Goal: Task Accomplishment & Management: Manage account settings

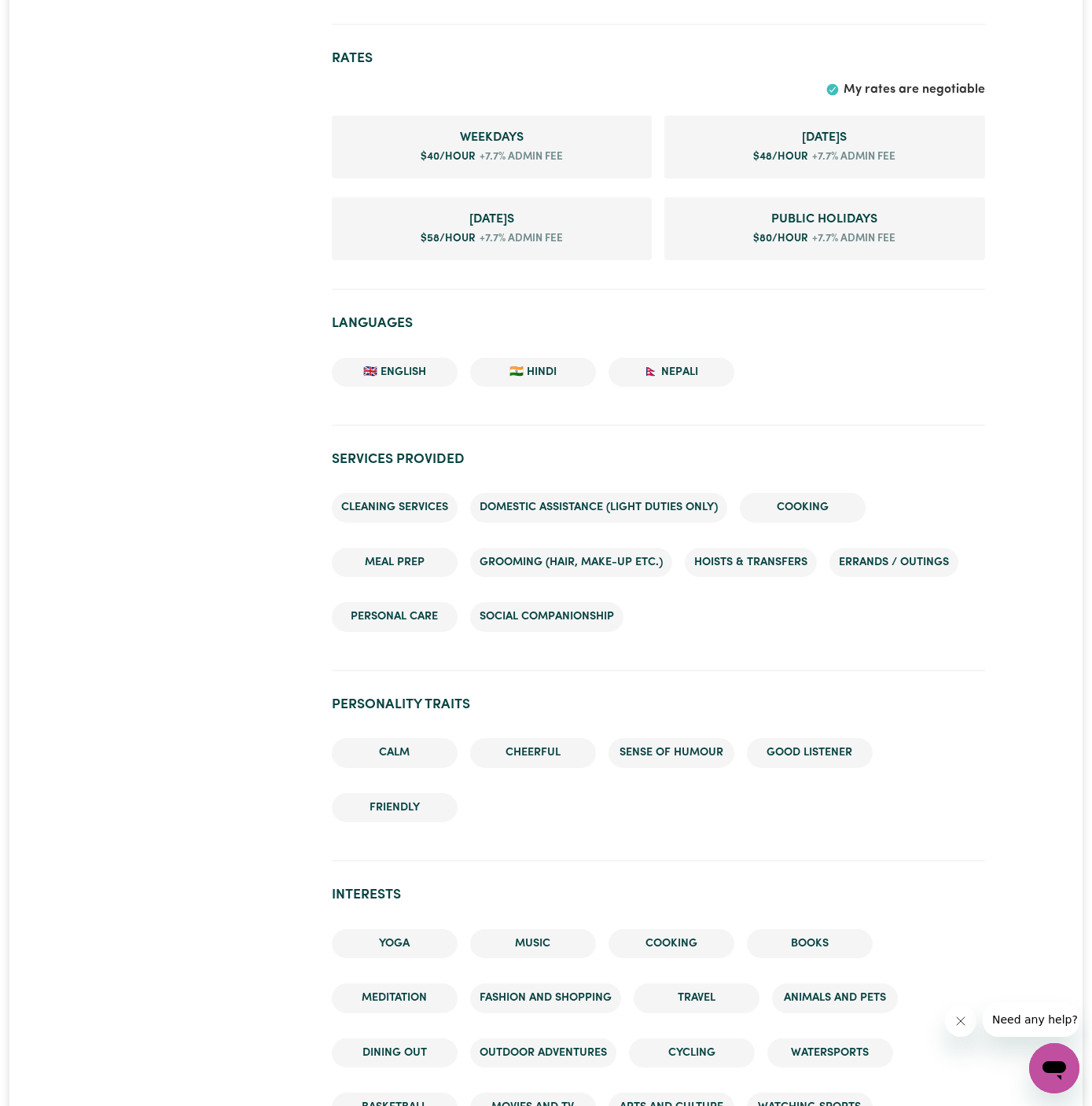
scroll to position [875, 0]
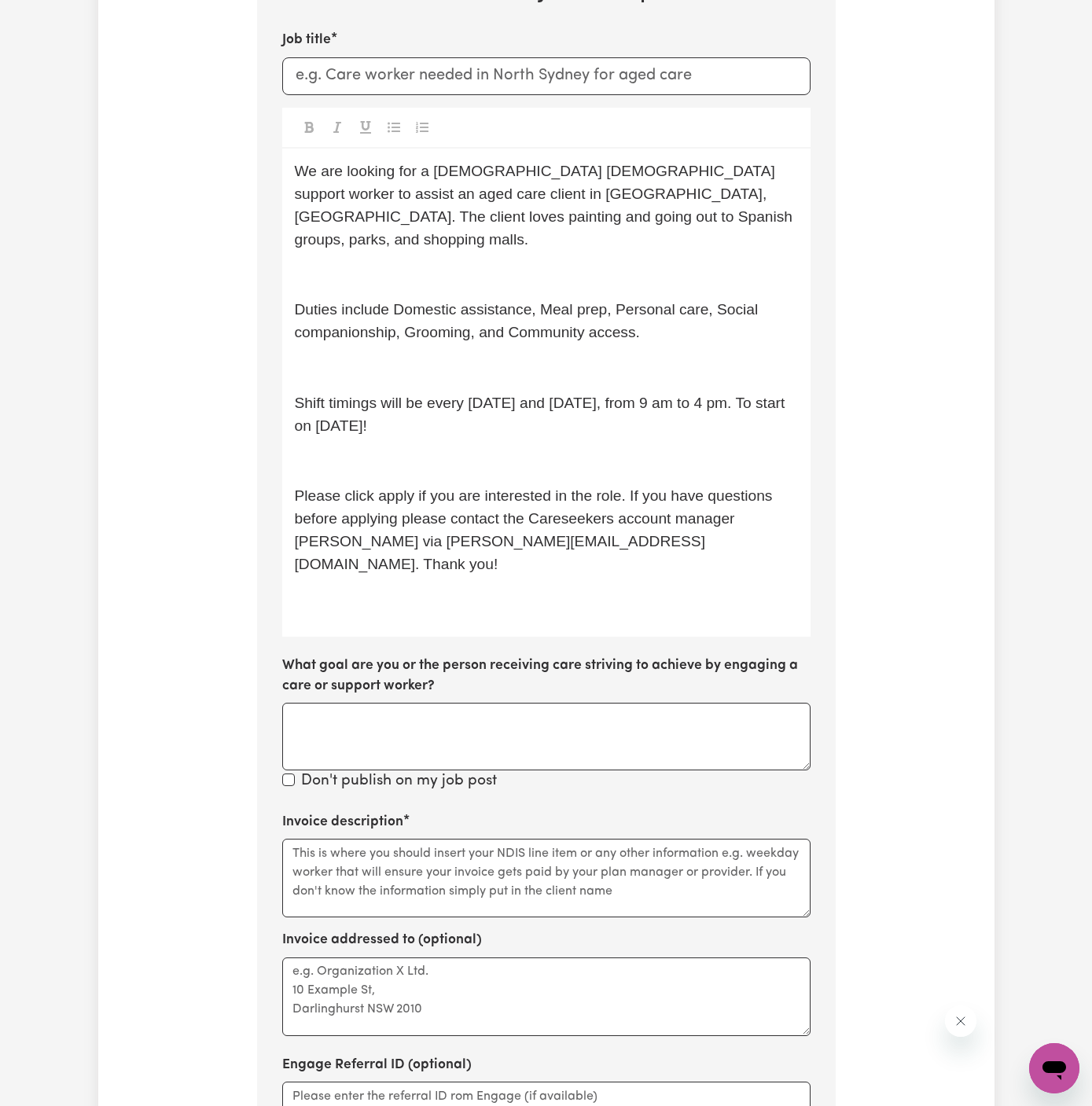
click at [550, 263] on div "We are looking for a [DEMOGRAPHIC_DATA] [DEMOGRAPHIC_DATA] support worker to as…" at bounding box center [546, 391] width 529 height 488
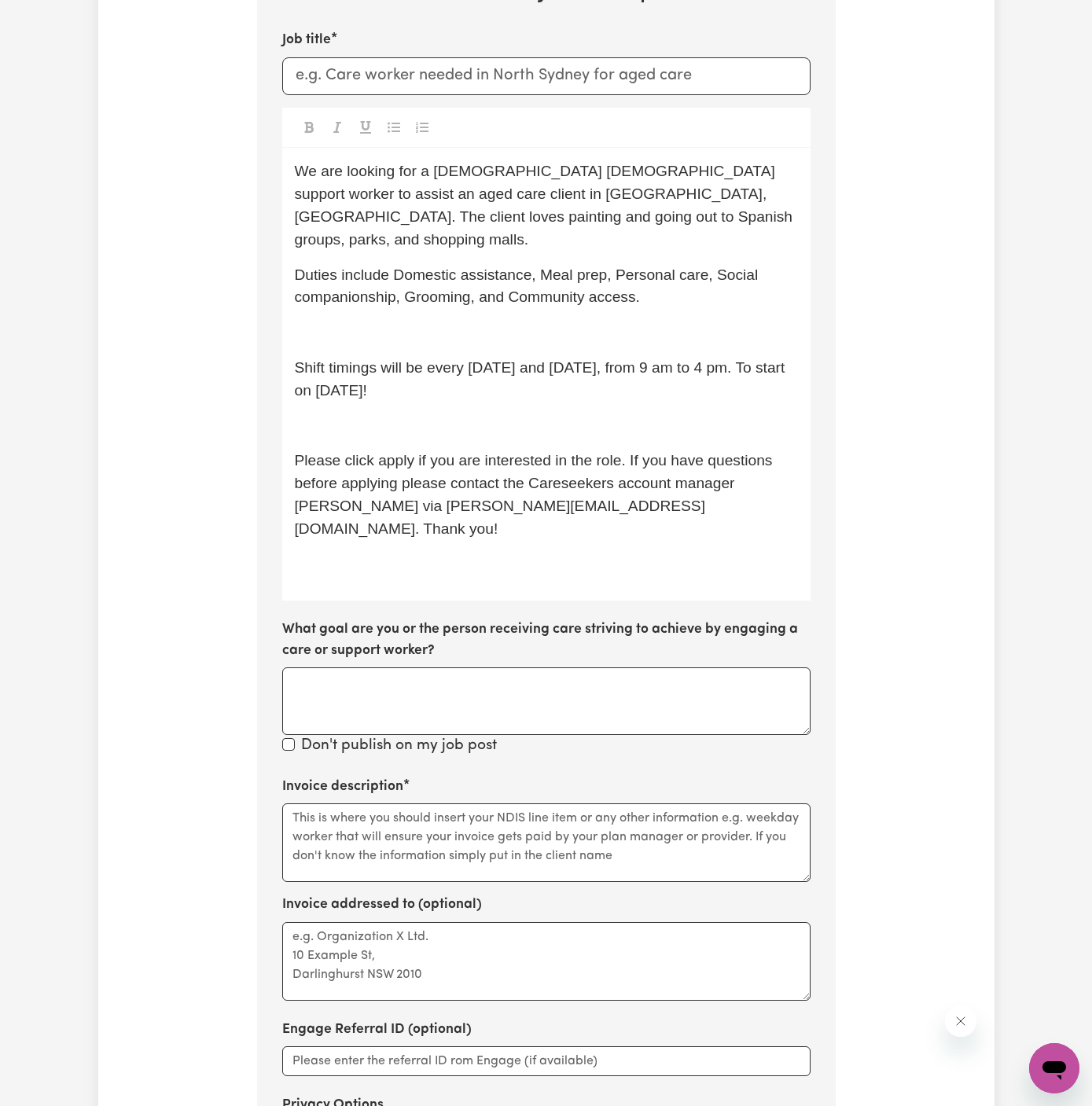
click at [550, 322] on p "﻿" at bounding box center [546, 333] width 504 height 23
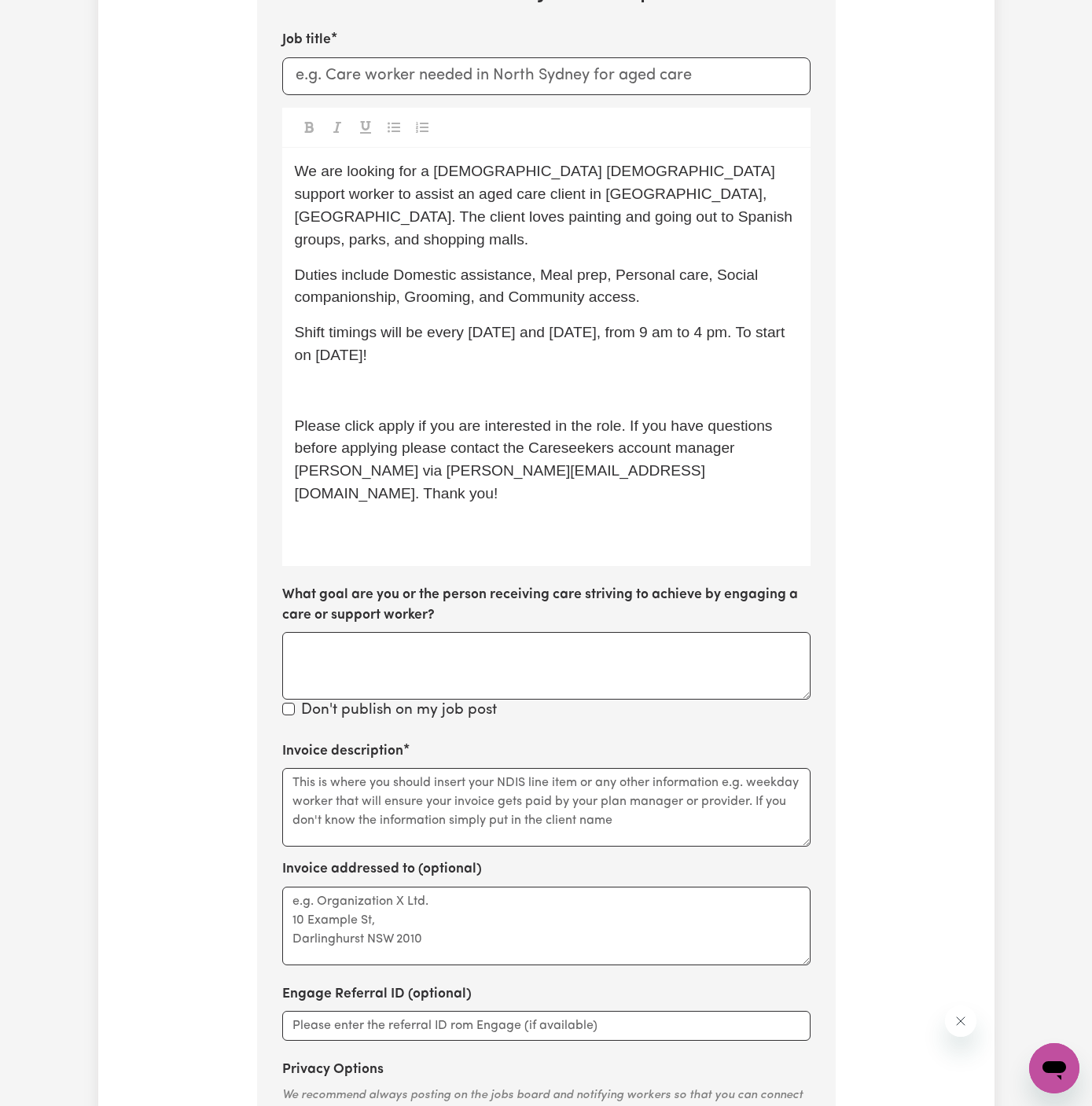
click at [565, 380] on p "﻿" at bounding box center [546, 390] width 504 height 23
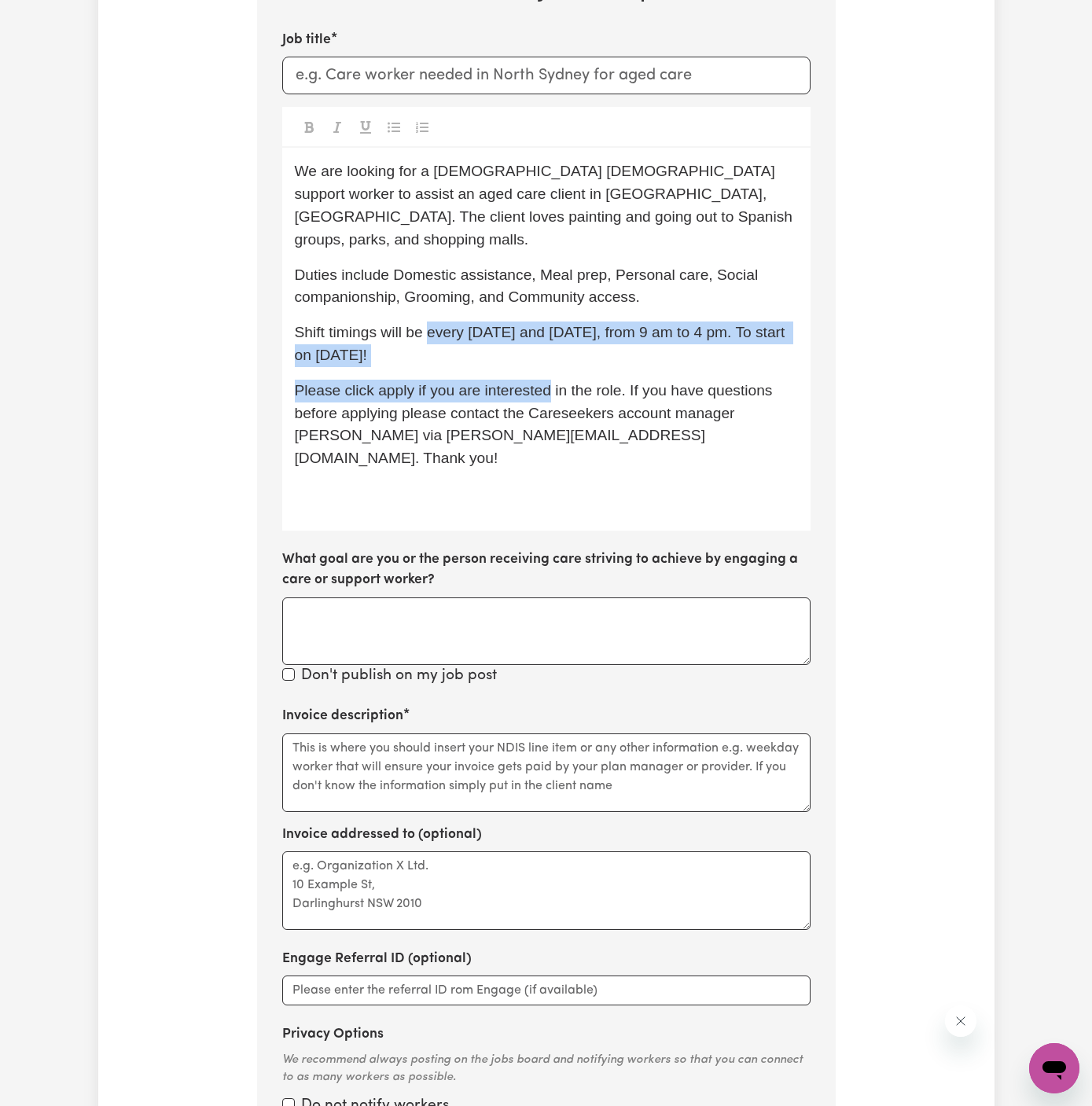
drag, startPoint x: 427, startPoint y: 312, endPoint x: 546, endPoint y: 355, distance: 126.5
click at [546, 355] on div "We are looking for a [DEMOGRAPHIC_DATA] [DEMOGRAPHIC_DATA] support worker to as…" at bounding box center [546, 339] width 529 height 382
click at [535, 350] on div "We are looking for a [DEMOGRAPHIC_DATA] [DEMOGRAPHIC_DATA] support worker to as…" at bounding box center [546, 339] width 529 height 382
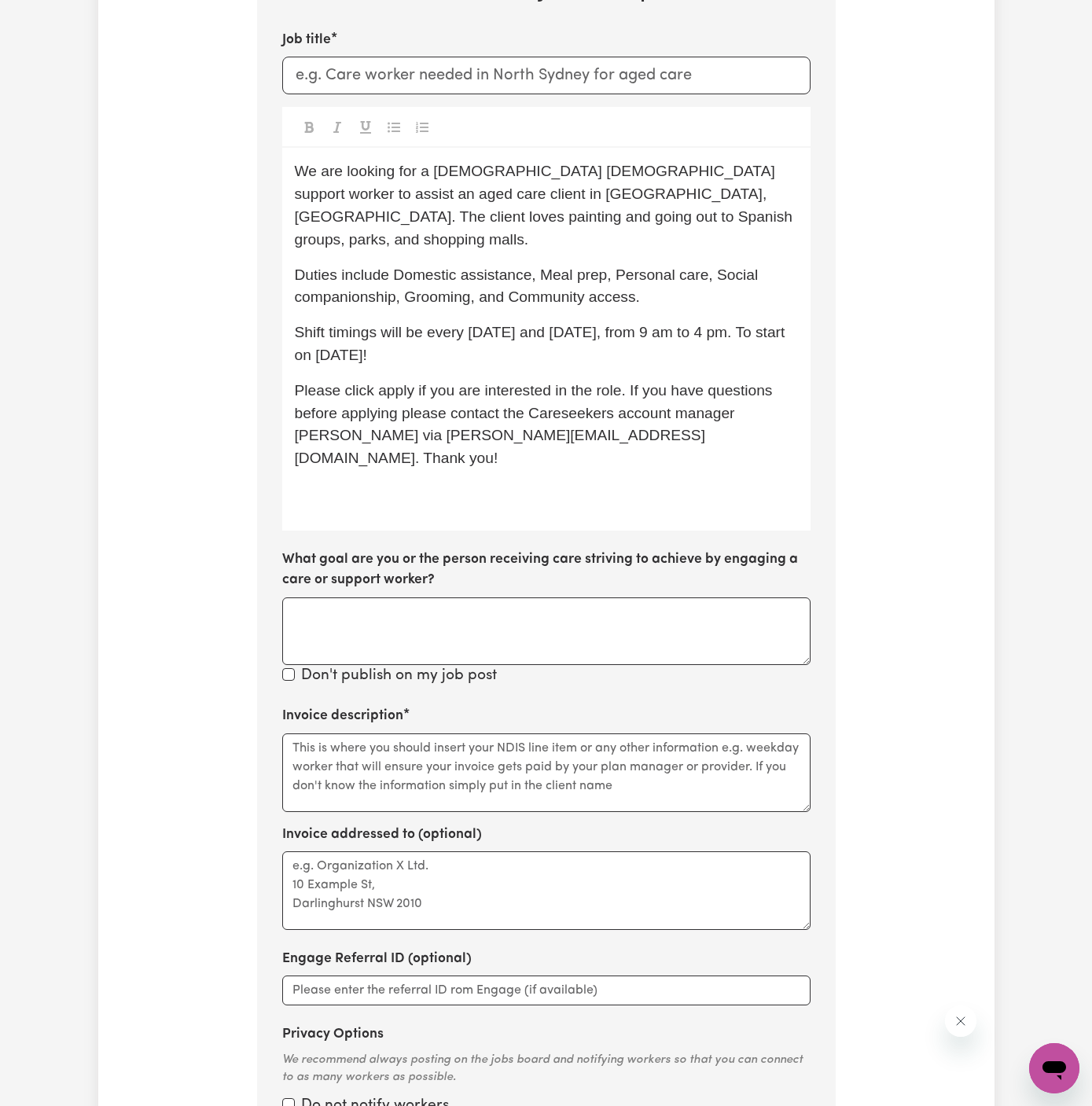
drag, startPoint x: 482, startPoint y: 330, endPoint x: 429, endPoint y: 308, distance: 57.4
click at [429, 322] on p "Shift timings will be every [DATE] and [DATE], from 9 am to 4 pm. To start on […" at bounding box center [546, 344] width 504 height 45
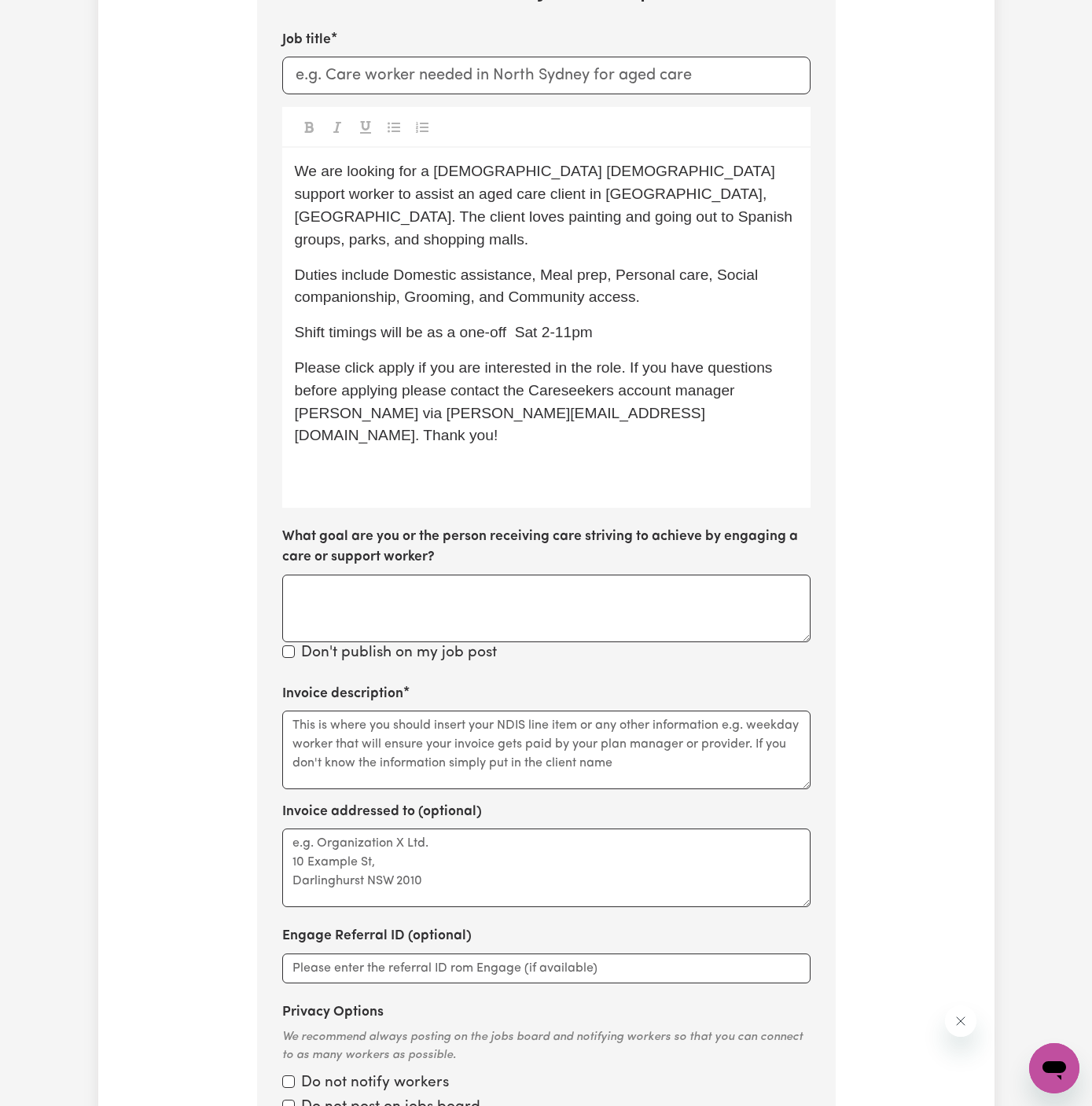
click at [515, 324] on span "Shift timings will be as a one-off Sat 2-11pm" at bounding box center [444, 333] width 298 height 17
click at [562, 324] on span "Shift timings will be as a one-off [DATE] 2-11pm" at bounding box center [454, 333] width 319 height 17
click at [603, 324] on span "Shift timings will be as a one-off [DATE] 2-11pm" at bounding box center [457, 333] width 323 height 17
click at [742, 324] on span "Shift timings will be as a one-off [DATE][DATE] from 2 pm to -11pm" at bounding box center [518, 333] width 447 height 17
click at [737, 324] on span "Shift timings will be as a one-off [DATE][DATE] from 2 pm to 11pm" at bounding box center [515, 333] width 442 height 17
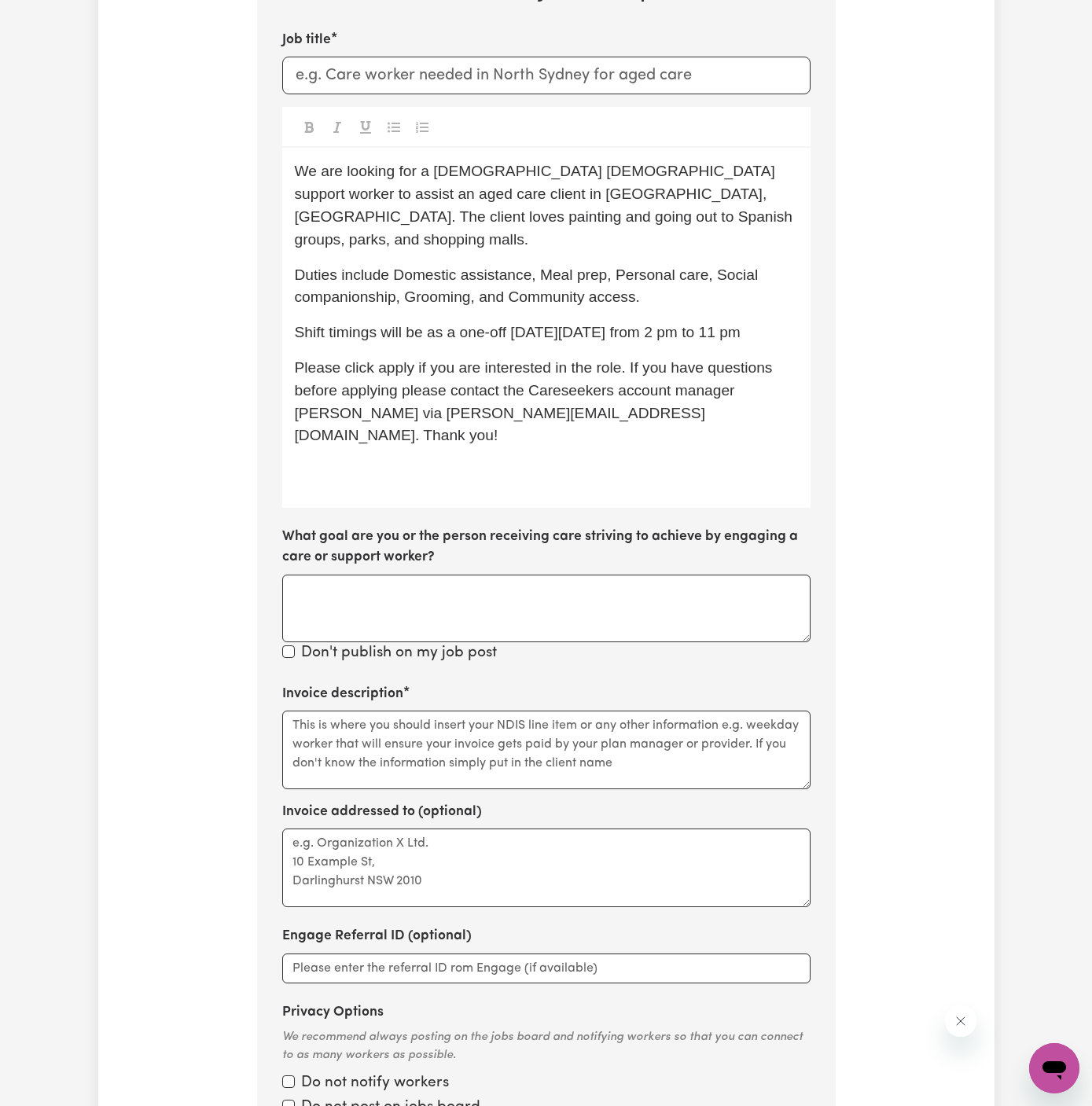
click at [785, 322] on p "Shift timings will be as a one-off [DATE][DATE] from 2 pm to 11 pm" at bounding box center [546, 333] width 504 height 23
click at [401, 357] on p "Please click apply if you are interested in the role. If you have questions bef…" at bounding box center [546, 402] width 504 height 90
click at [523, 376] on p "Please click Apply if you are interested in the role. If you have questions bef…" at bounding box center [546, 402] width 504 height 90
click at [358, 370] on span "Please click Apply if you are interested in the role. If you have questions bef…" at bounding box center [536, 401] width 483 height 84
click at [510, 402] on div "We are looking for a [DEMOGRAPHIC_DATA] [DEMOGRAPHIC_DATA] support worker to as…" at bounding box center [546, 328] width 529 height 360
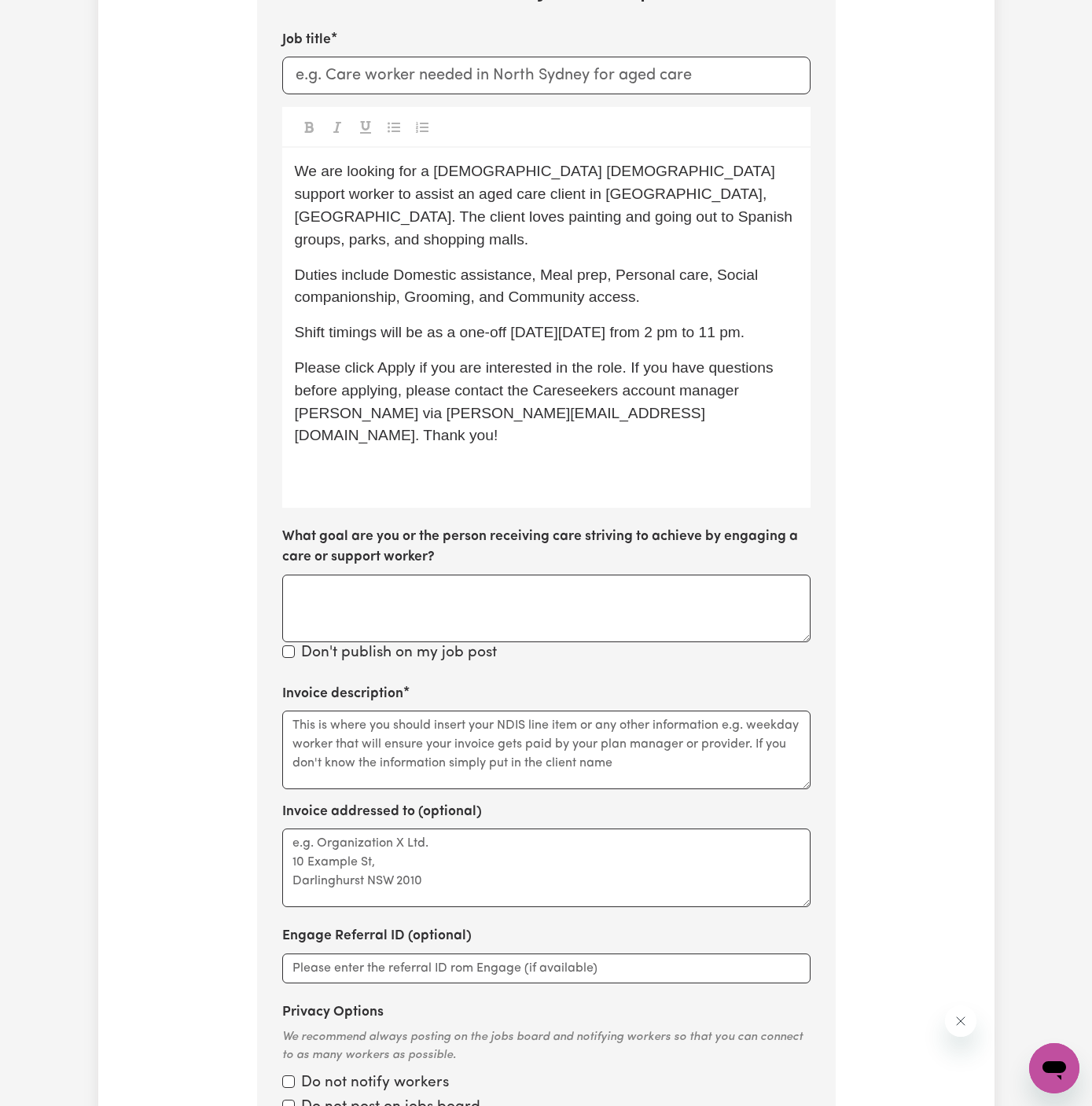
click at [650, 394] on p "Please click Apply if you are interested in the role. If you have questions bef…" at bounding box center [546, 402] width 504 height 90
click at [644, 412] on div "We are looking for a [DEMOGRAPHIC_DATA] [DEMOGRAPHIC_DATA] support worker to as…" at bounding box center [546, 328] width 529 height 360
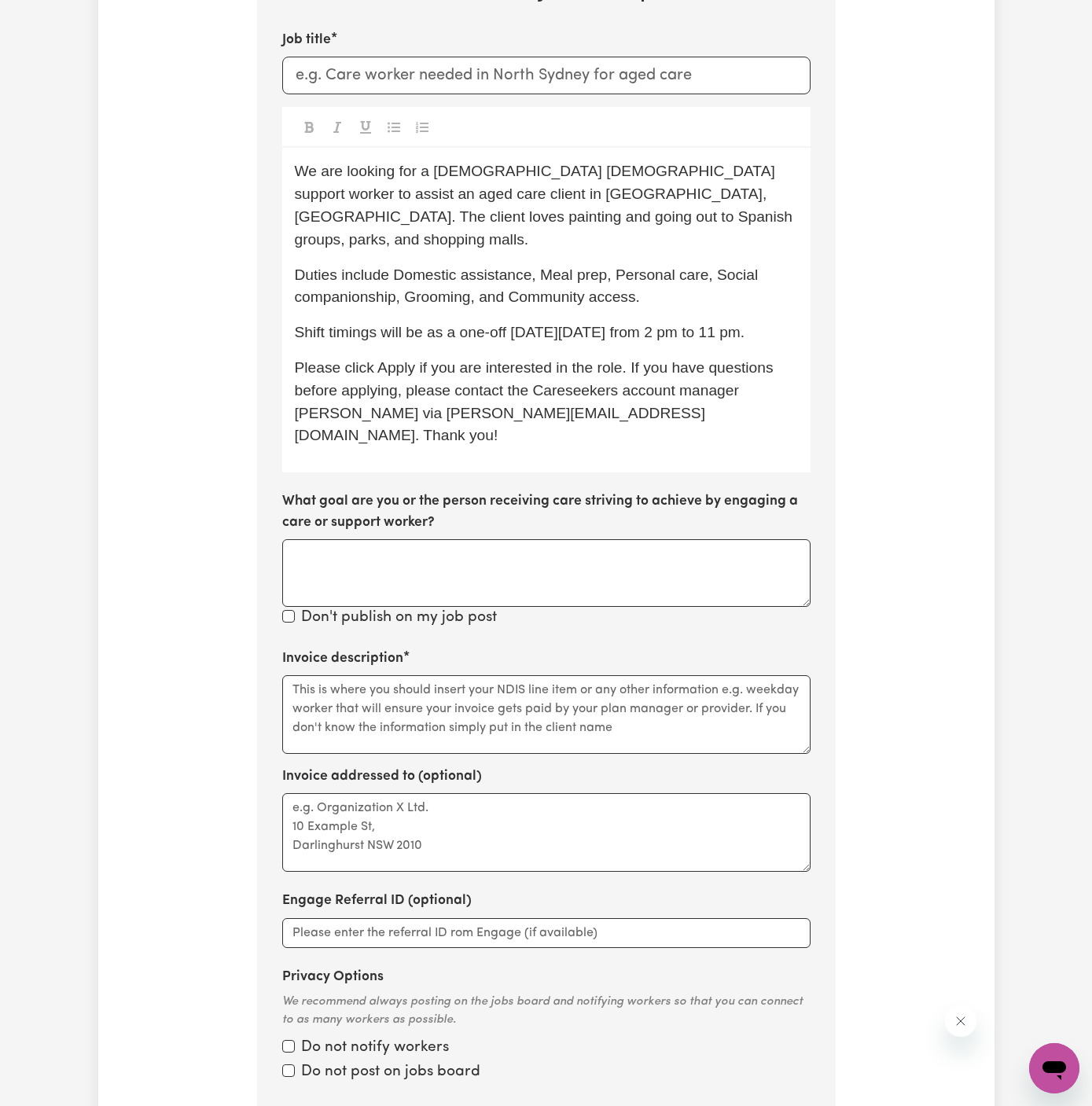
click at [711, 361] on span "Please click Apply if you are interested in the role. If you have questions bef…" at bounding box center [536, 401] width 483 height 84
click at [575, 324] on span "Shift timings will be as a one-off [DATE][DATE] from 2 pm to 11 pm." at bounding box center [520, 333] width 451 height 17
click at [303, 391] on span "Please click Apply if you are interested in the role. If you have questions bef…" at bounding box center [536, 401] width 483 height 84
click at [412, 84] on input "Job title" at bounding box center [546, 75] width 529 height 38
type input "f"
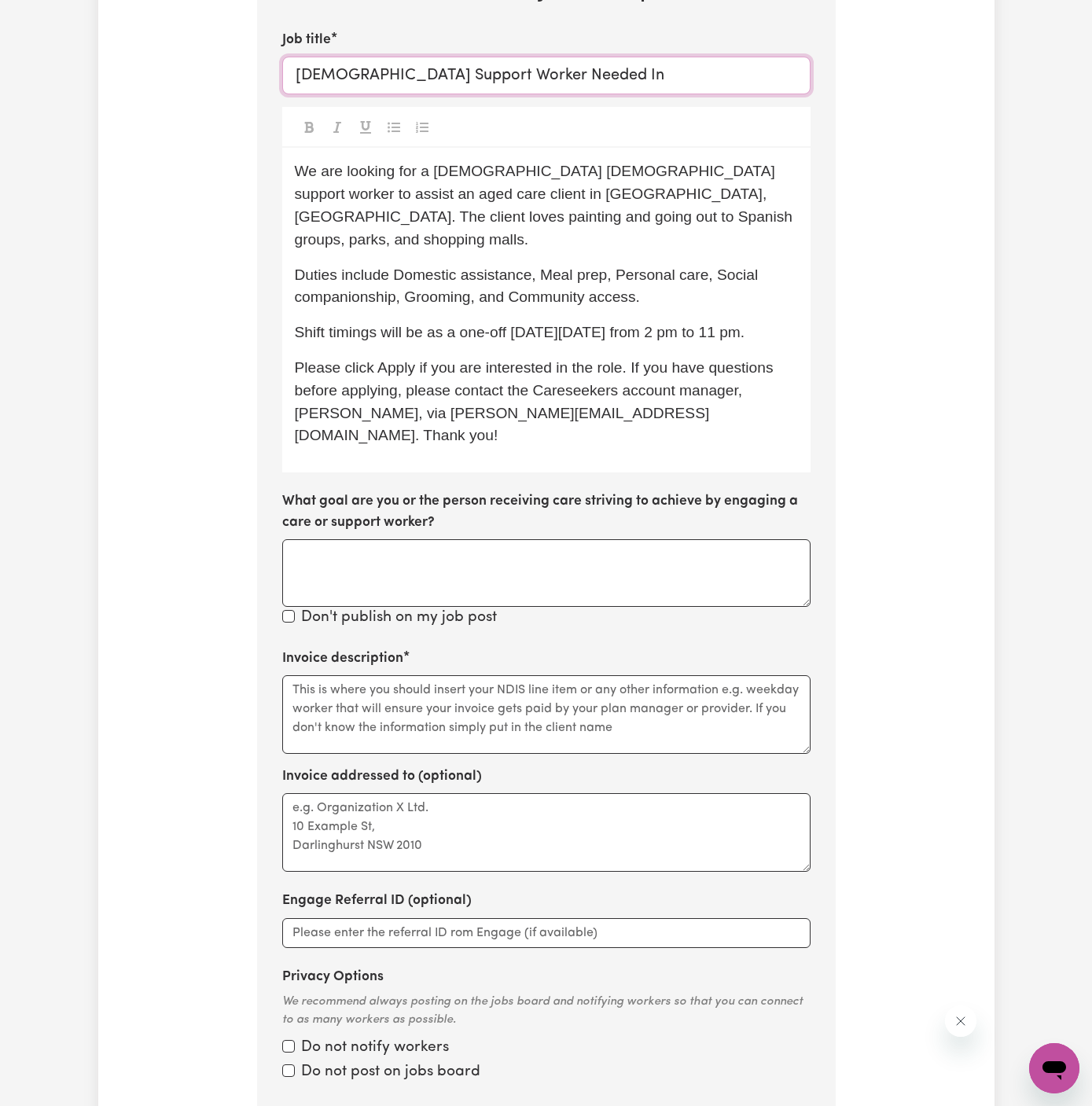
paste input "Sunnybank, [GEOGRAPHIC_DATA]"
type input "[DEMOGRAPHIC_DATA] Support Worker Needed In [GEOGRAPHIC_DATA], [GEOGRAPHIC_DATA]"
drag, startPoint x: 428, startPoint y: 173, endPoint x: 548, endPoint y: 172, distance: 120.0
click at [548, 172] on span "We are looking for a [DEMOGRAPHIC_DATA] [DEMOGRAPHIC_DATA] support worker to as…" at bounding box center [546, 204] width 503 height 84
click at [623, 212] on p "We are looking for a [DEMOGRAPHIC_DATA] support worker to assist an aged care c…" at bounding box center [546, 205] width 504 height 90
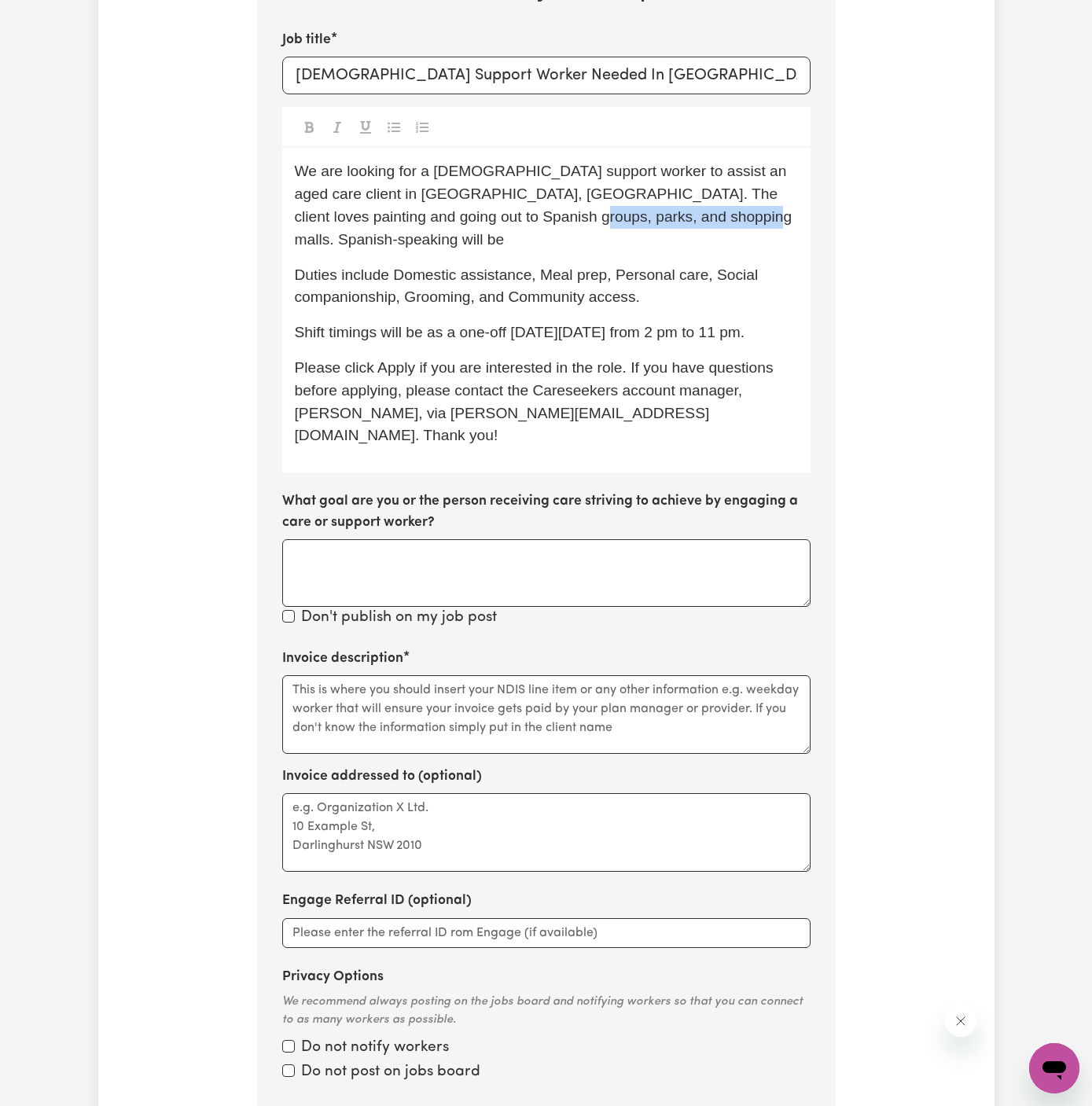
drag, startPoint x: 531, startPoint y: 219, endPoint x: 769, endPoint y: 214, distance: 238.1
click at [769, 214] on p "We are looking for a [DEMOGRAPHIC_DATA] support worker to assist an aged care c…" at bounding box center [546, 205] width 504 height 90
click at [669, 324] on span "Shift timings will be as a one-off [DATE][DATE] from 2 pm to 11 pm." at bounding box center [520, 333] width 451 height 17
click at [731, 373] on span "Please click Apply if you are interested in the role. If you have questions bef…" at bounding box center [536, 401] width 483 height 84
click at [491, 675] on textarea "Invoice description" at bounding box center [546, 715] width 529 height 79
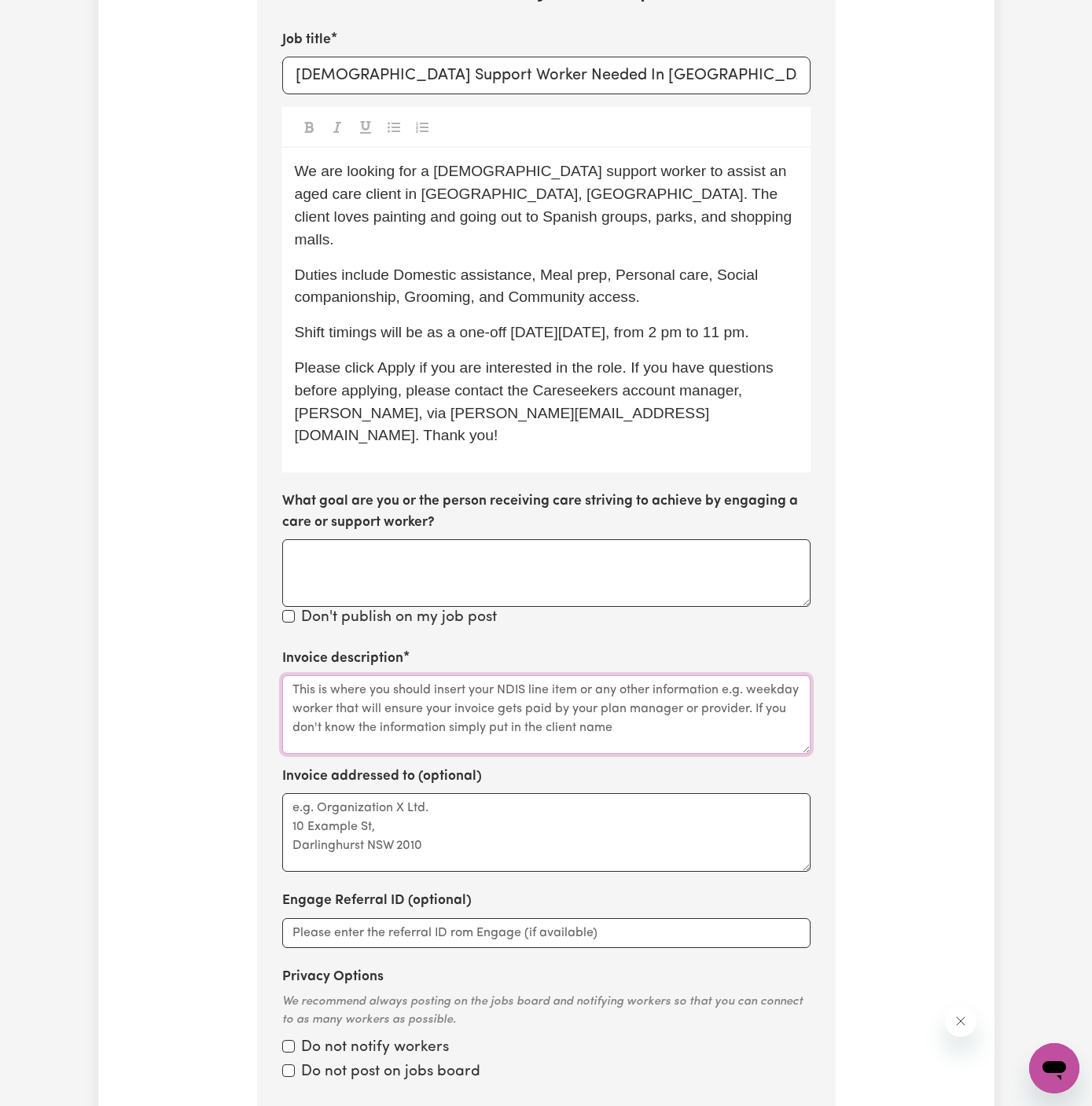
click at [491, 675] on textarea "Invoice description" at bounding box center [546, 715] width 529 height 79
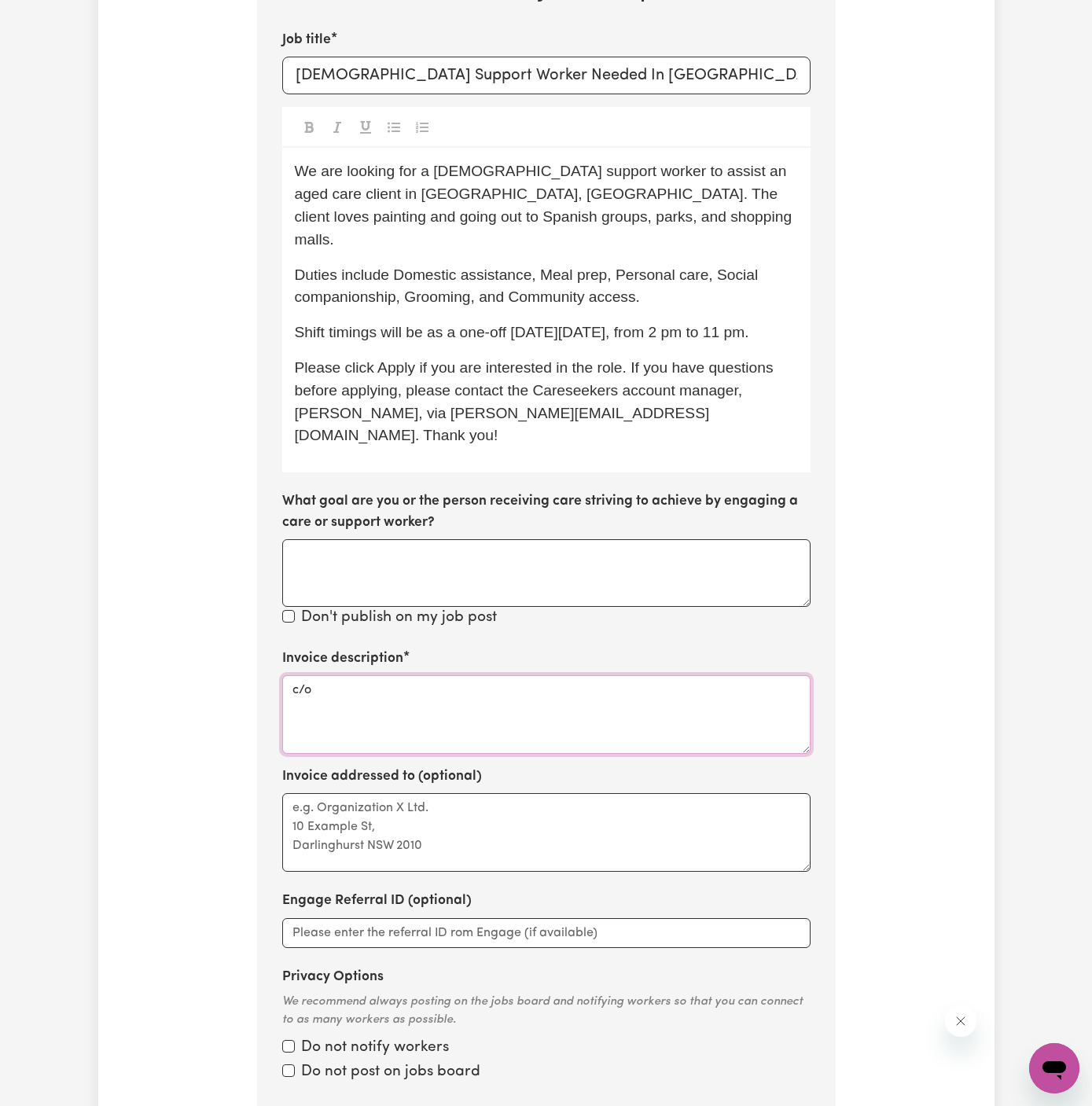
paste textarea "Home Caring [GEOGRAPHIC_DATA]"
type textarea "c/o Home Caring [GEOGRAPHIC_DATA]"
click at [442, 793] on textarea "Invoice addressed to (optional)" at bounding box center [546, 833] width 529 height 79
click at [408, 675] on textarea "c/o Home Caring [GEOGRAPHIC_DATA]" at bounding box center [546, 715] width 529 height 79
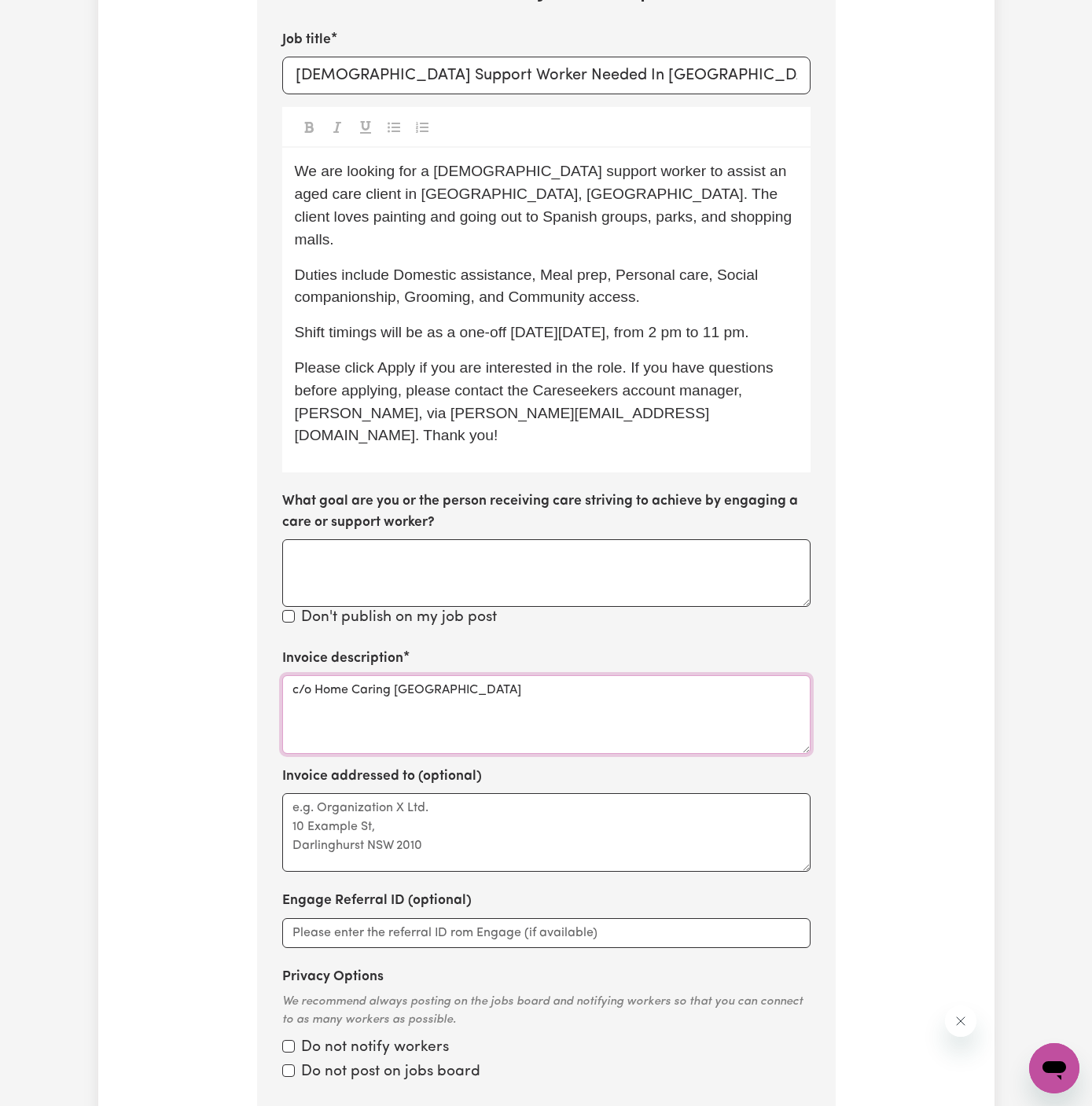
click at [408, 675] on textarea "c/o Home Caring [GEOGRAPHIC_DATA]" at bounding box center [546, 715] width 529 height 79
click at [405, 793] on textarea "Invoice addressed to (optional)" at bounding box center [546, 833] width 529 height 79
paste textarea "c/o Home Caring [GEOGRAPHIC_DATA]"
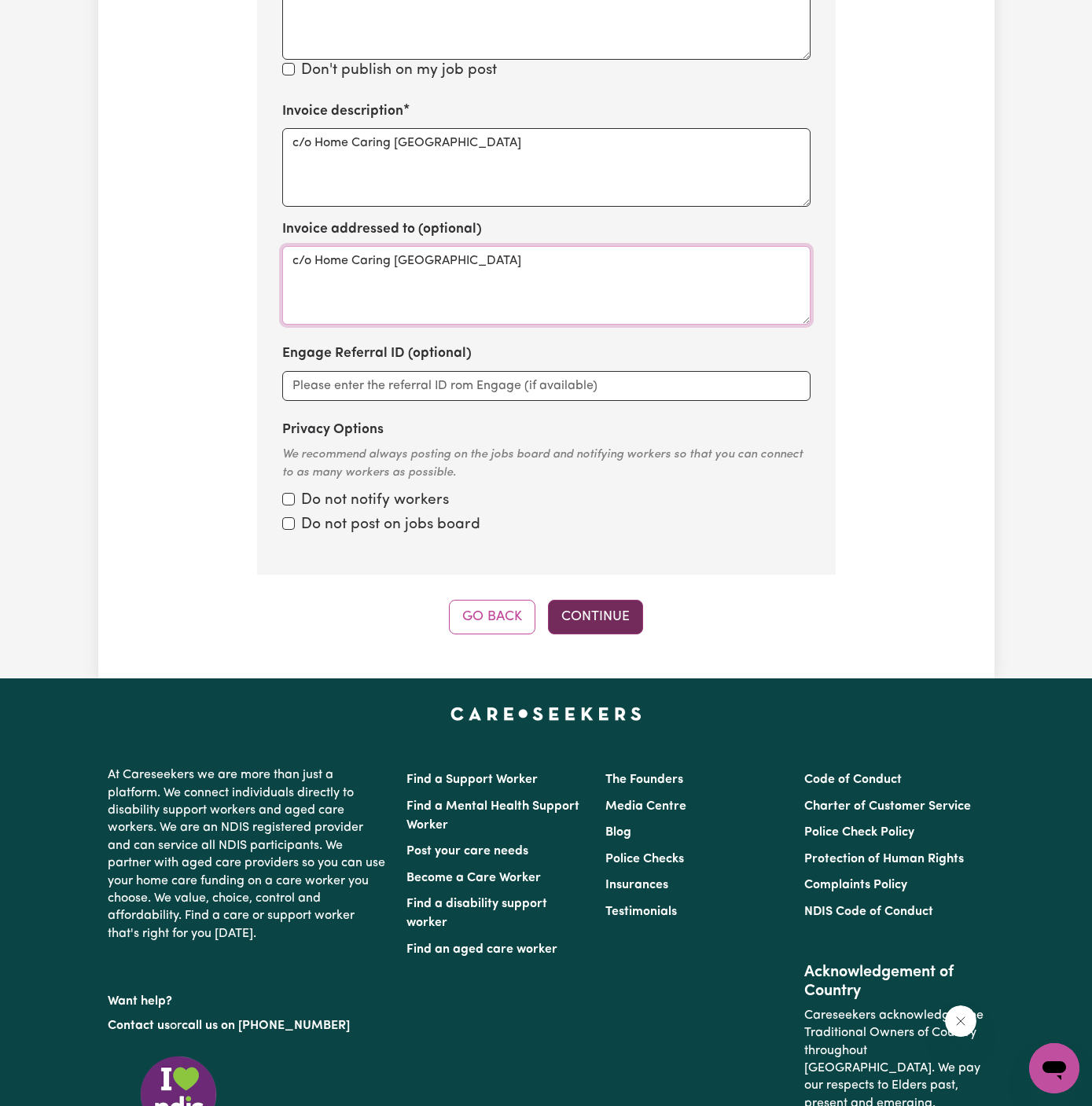
type textarea "c/o Home Caring [GEOGRAPHIC_DATA]"
click at [621, 600] on button "Continue" at bounding box center [596, 617] width 96 height 34
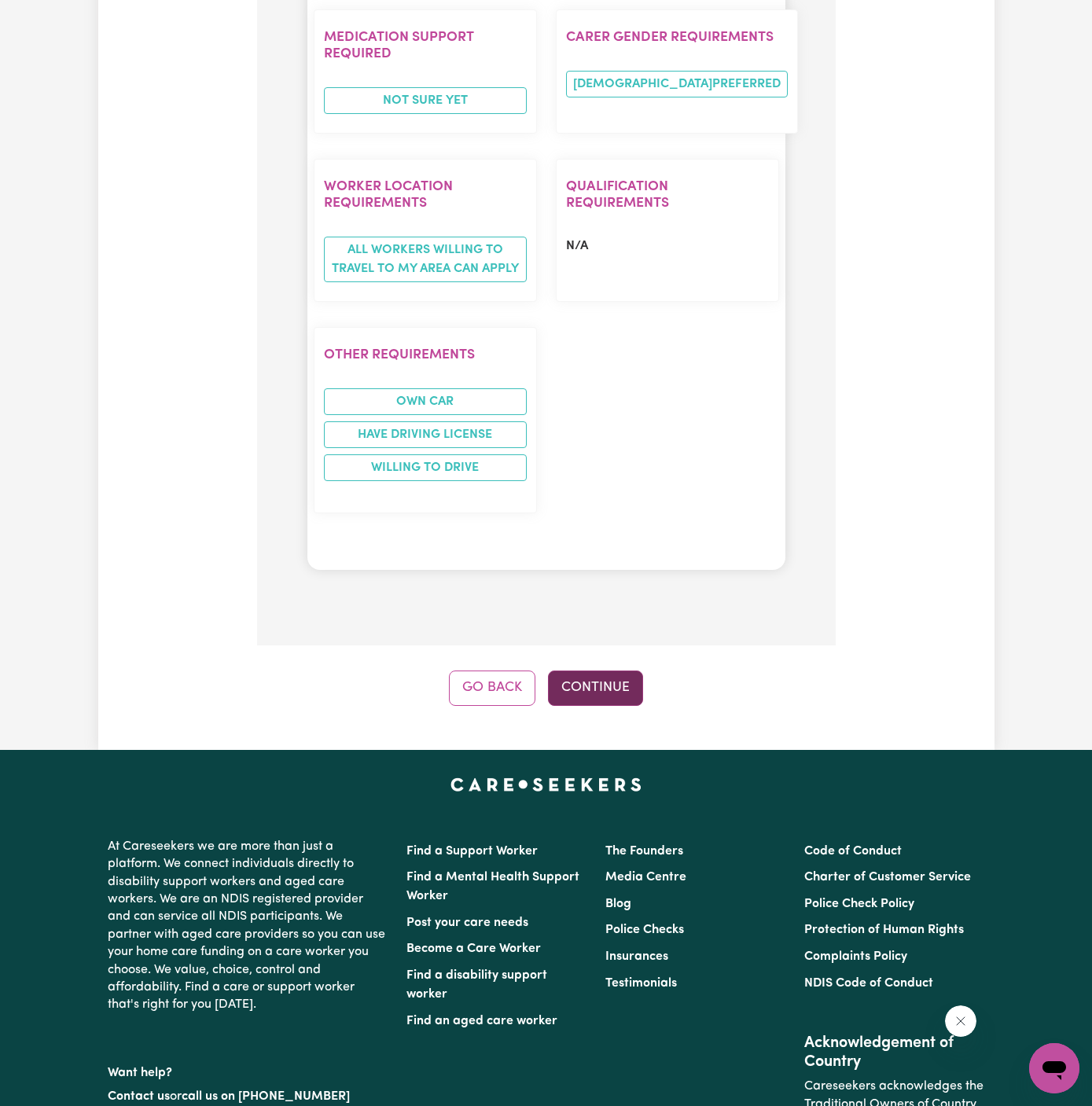
click at [615, 670] on button "Continue" at bounding box center [596, 687] width 96 height 34
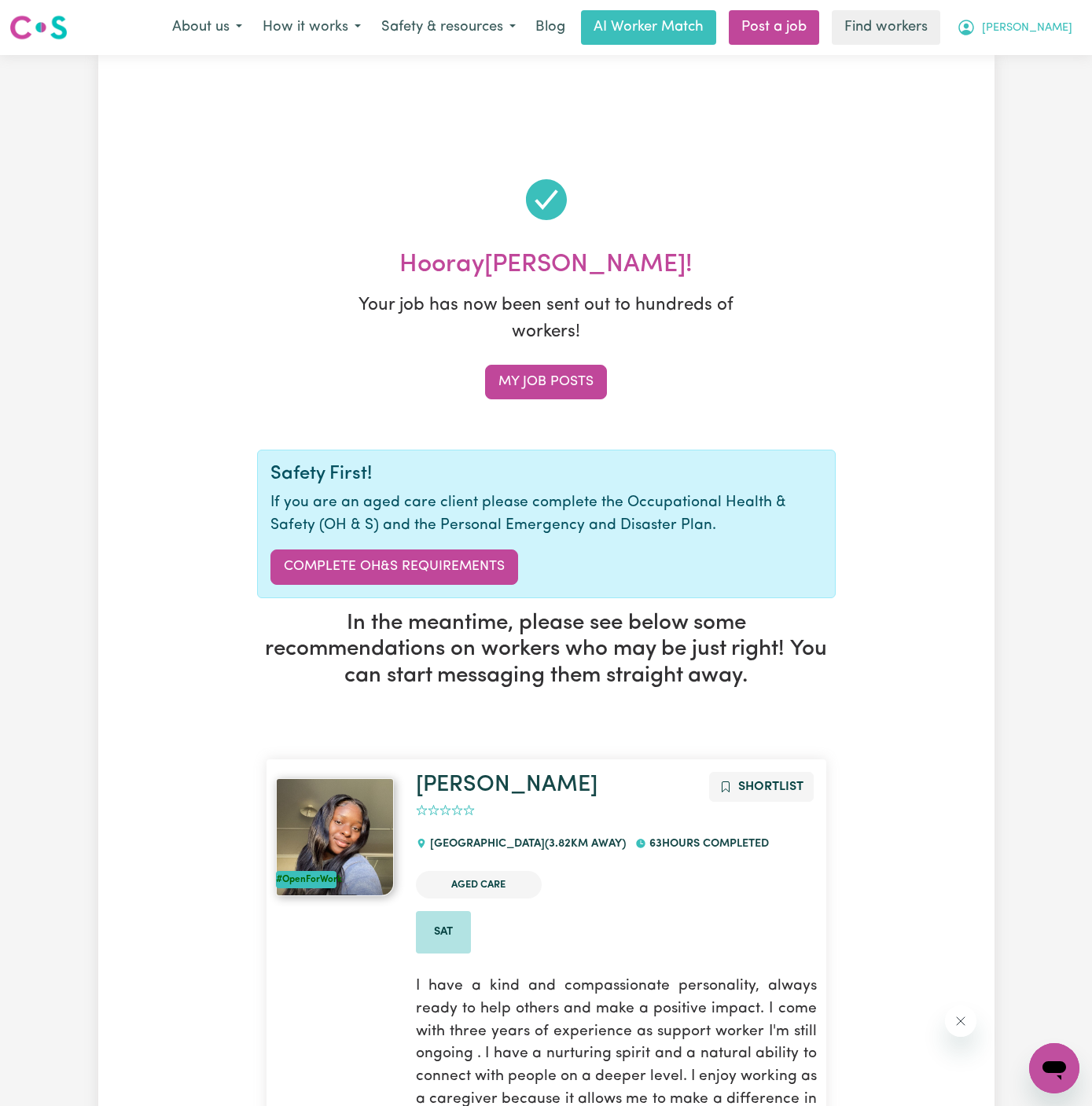
click at [1054, 32] on span "[PERSON_NAME]" at bounding box center [1027, 28] width 91 height 18
click at [1048, 60] on link "My Dashboard" at bounding box center [1020, 61] width 124 height 30
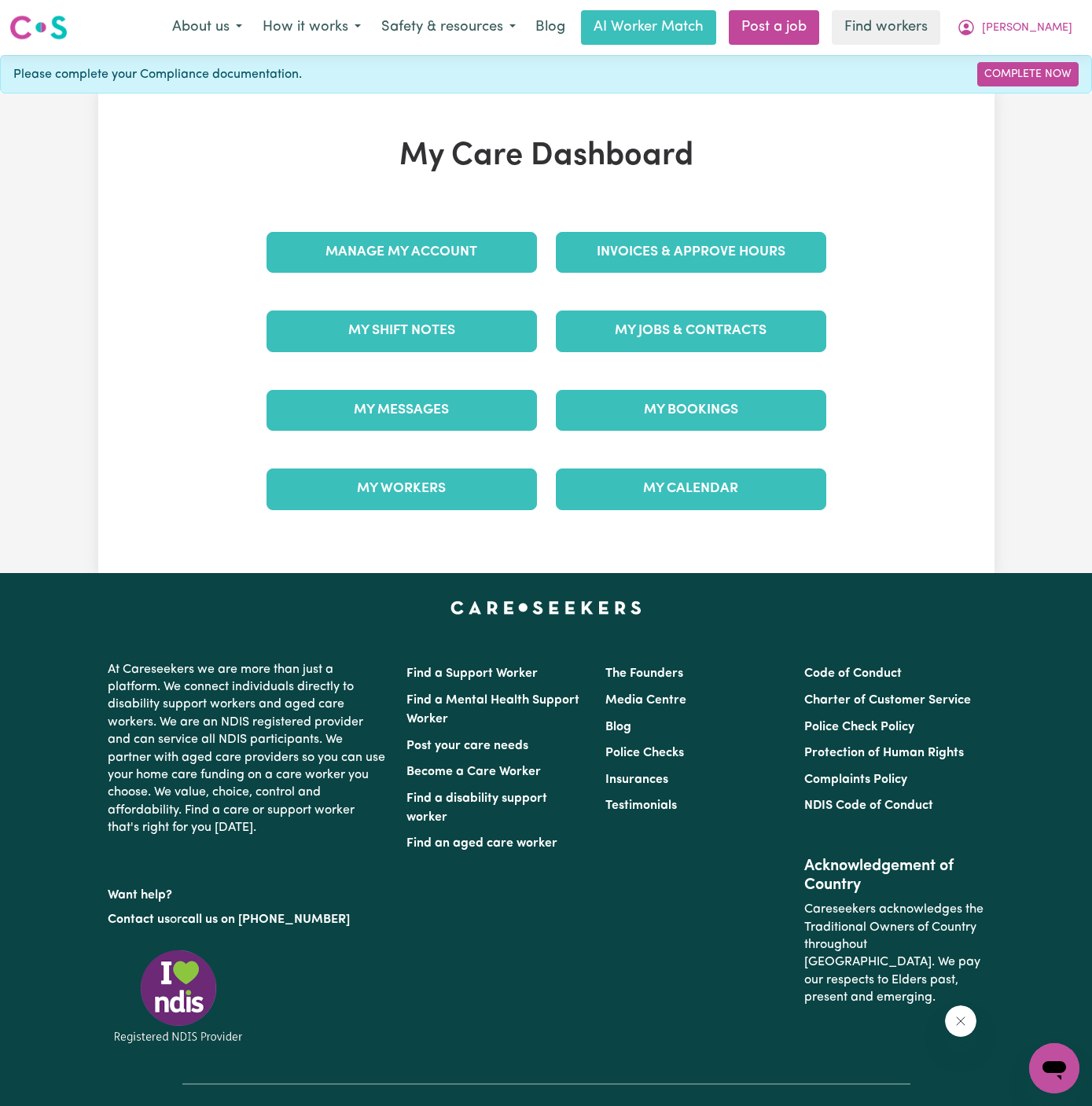
click at [712, 351] on div "My Jobs & Contracts" at bounding box center [691, 331] width 289 height 79
click at [754, 333] on link "My Jobs & Contracts" at bounding box center [691, 331] width 271 height 41
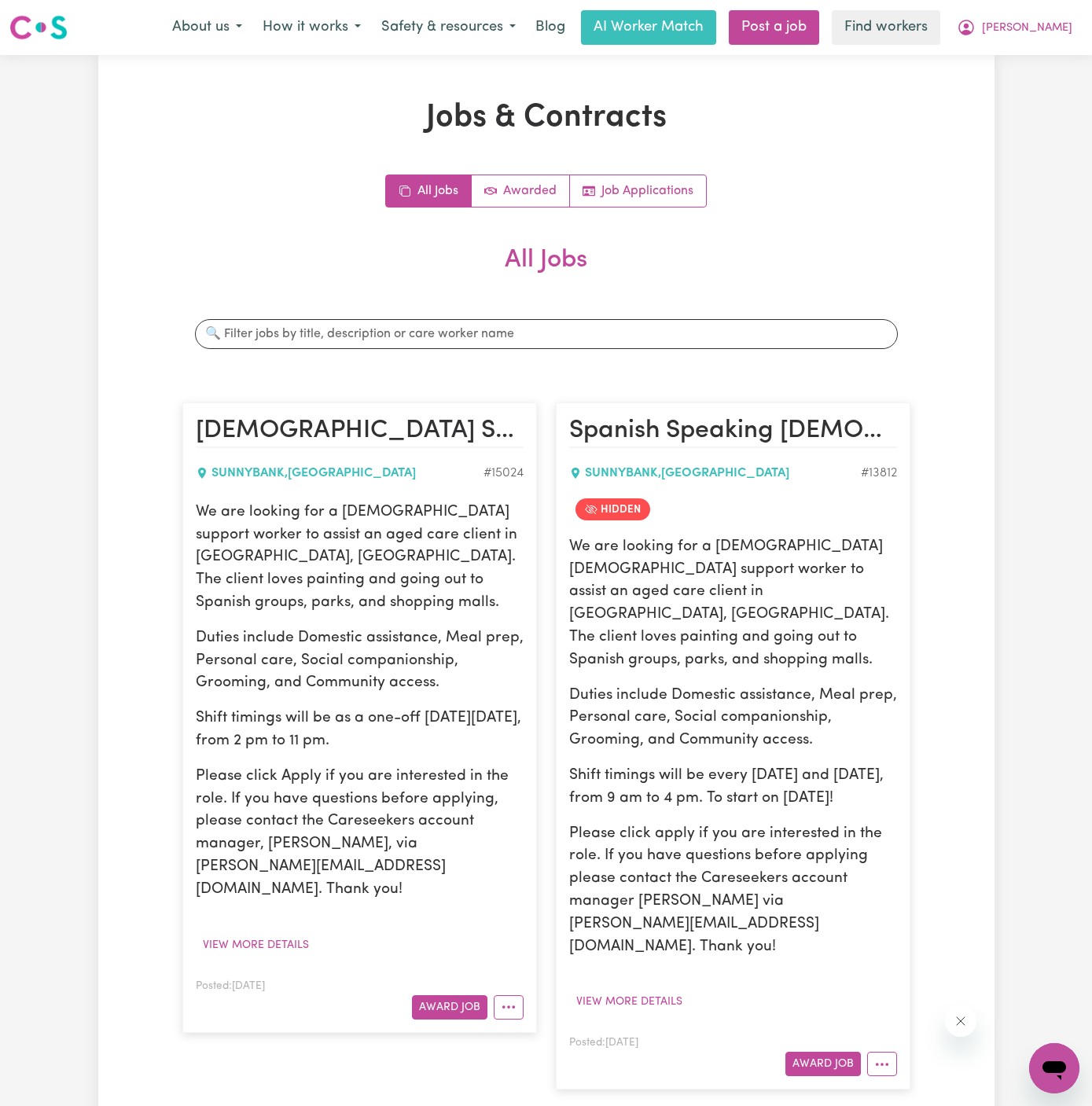
drag, startPoint x: 194, startPoint y: 504, endPoint x: 402, endPoint y: 710, distance: 292.7
click at [402, 710] on div "We are looking for a [DEMOGRAPHIC_DATA] support worker to assist an aged care c…" at bounding box center [360, 702] width 328 height 401
copy div "We are looking for a [DEMOGRAPHIC_DATA] support worker to assist an aged care c…"
click at [507, 809] on p "Please click Apply if you are interested in the role. If you have questions bef…" at bounding box center [360, 834] width 328 height 136
click at [1062, 24] on span "[PERSON_NAME]" at bounding box center [1027, 28] width 91 height 18
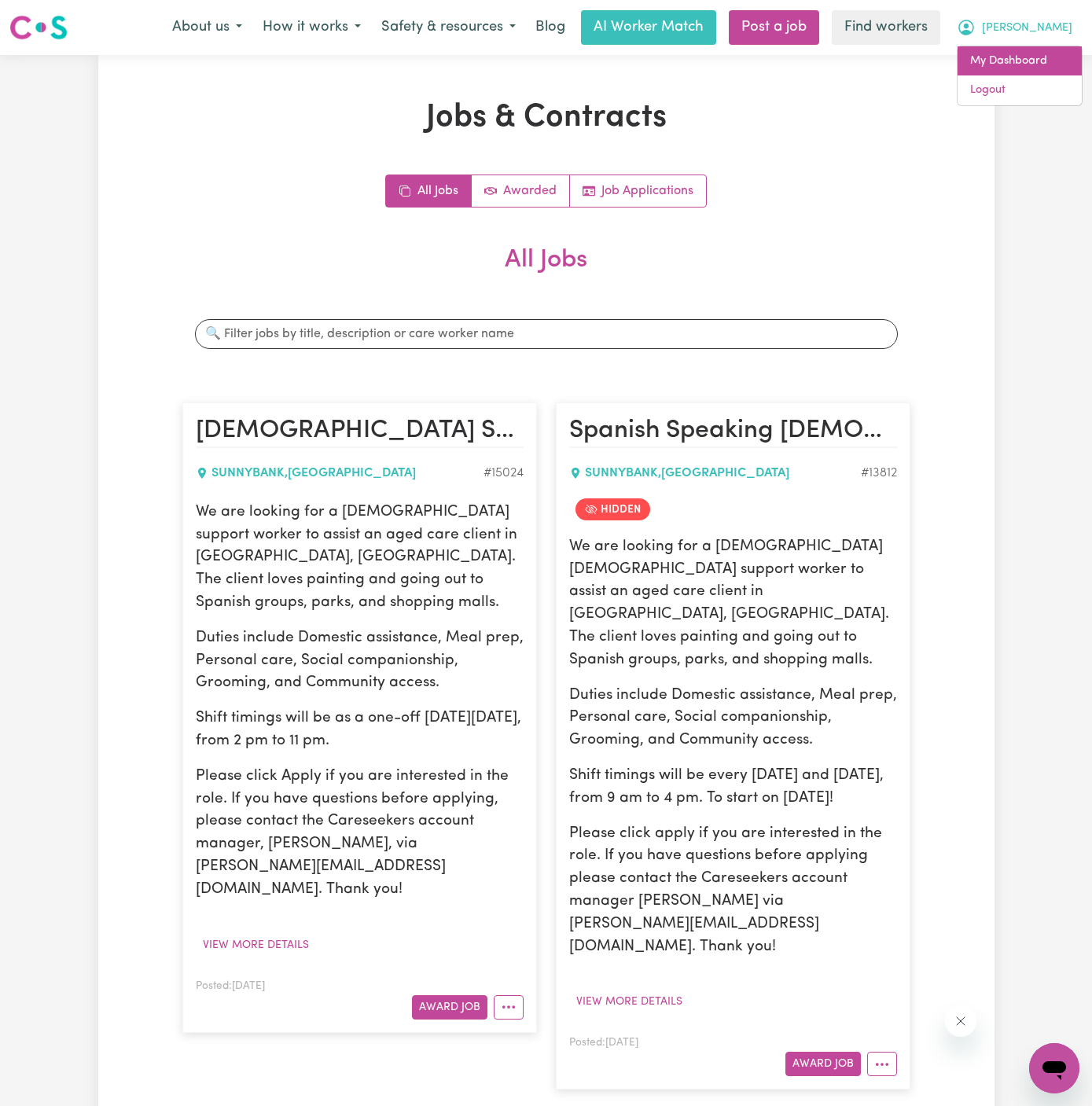
click at [1062, 47] on link "My Dashboard" at bounding box center [1020, 61] width 124 height 30
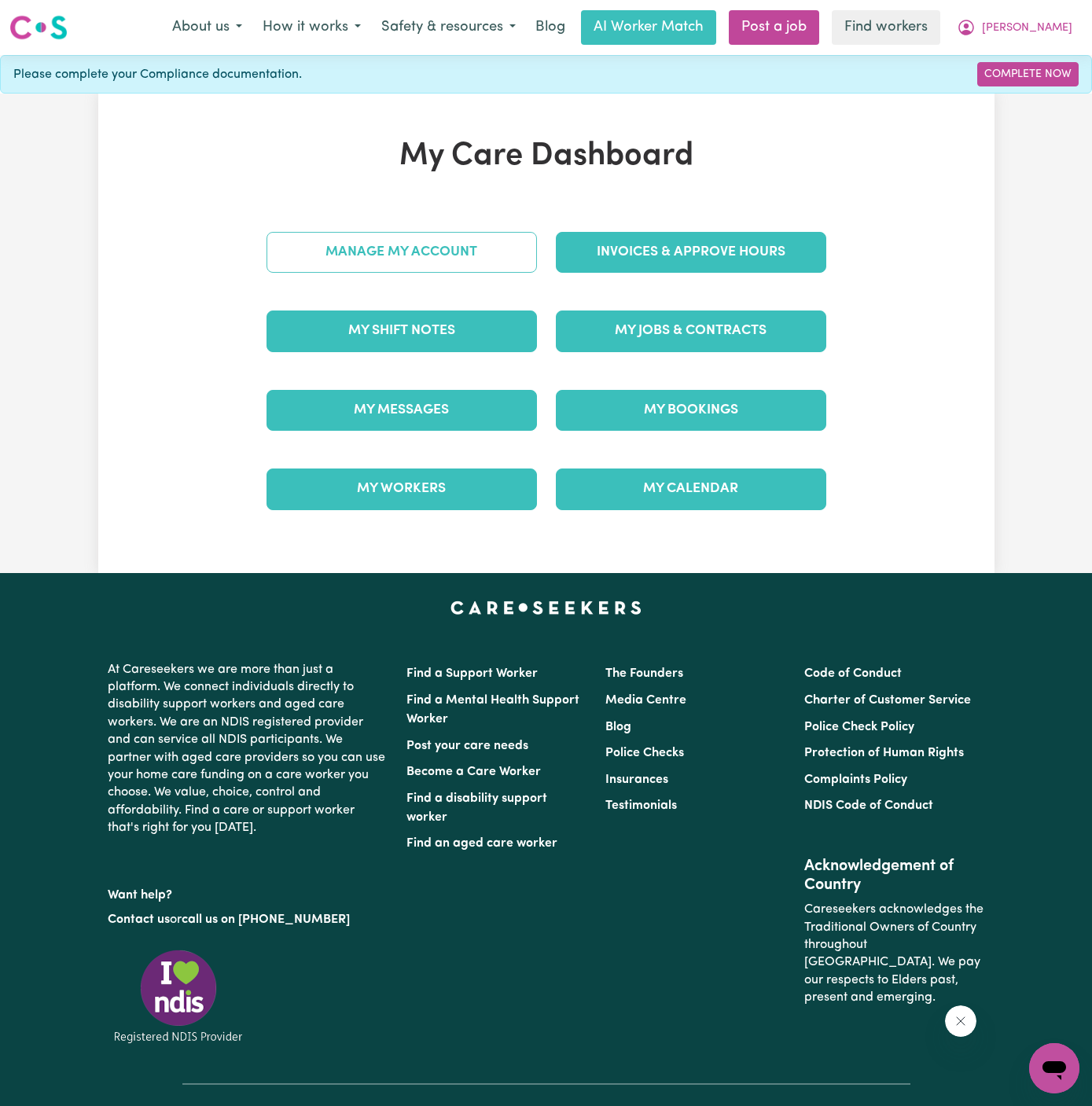
click at [427, 262] on link "Manage My Account" at bounding box center [401, 252] width 271 height 41
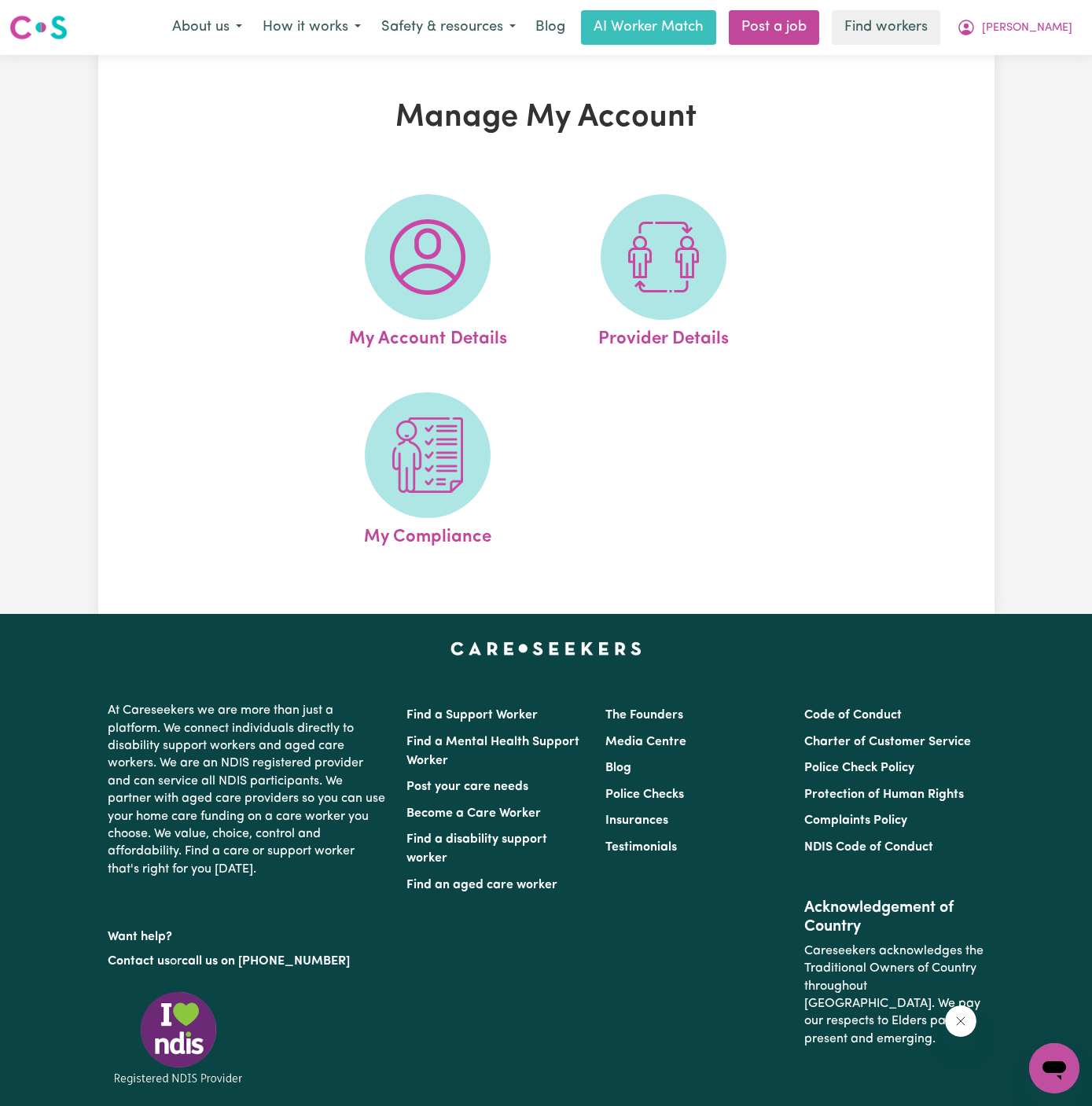
click at [427, 262] on img at bounding box center [427, 257] width 75 height 75
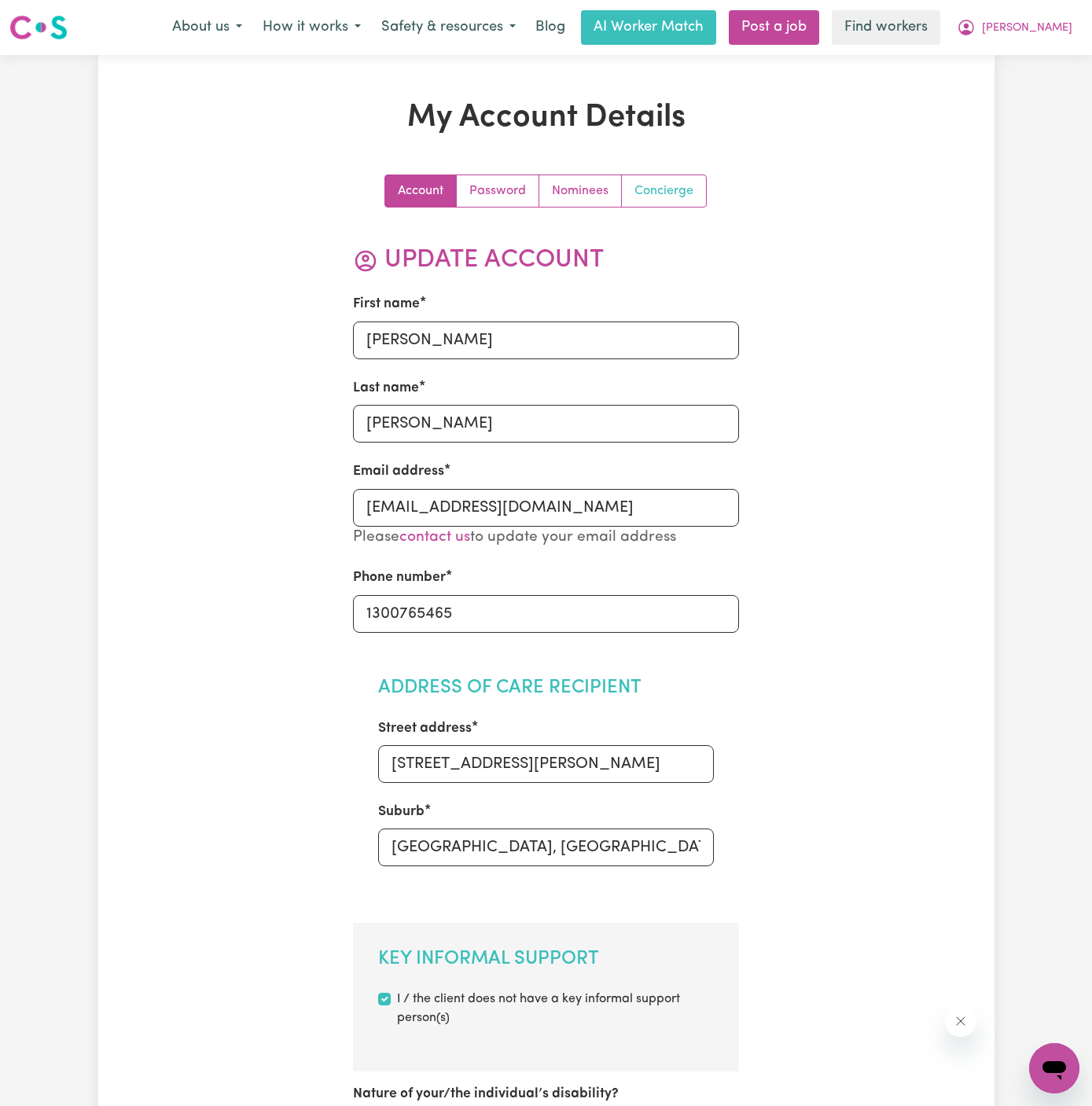
click at [650, 192] on link "Concierge" at bounding box center [664, 191] width 84 height 32
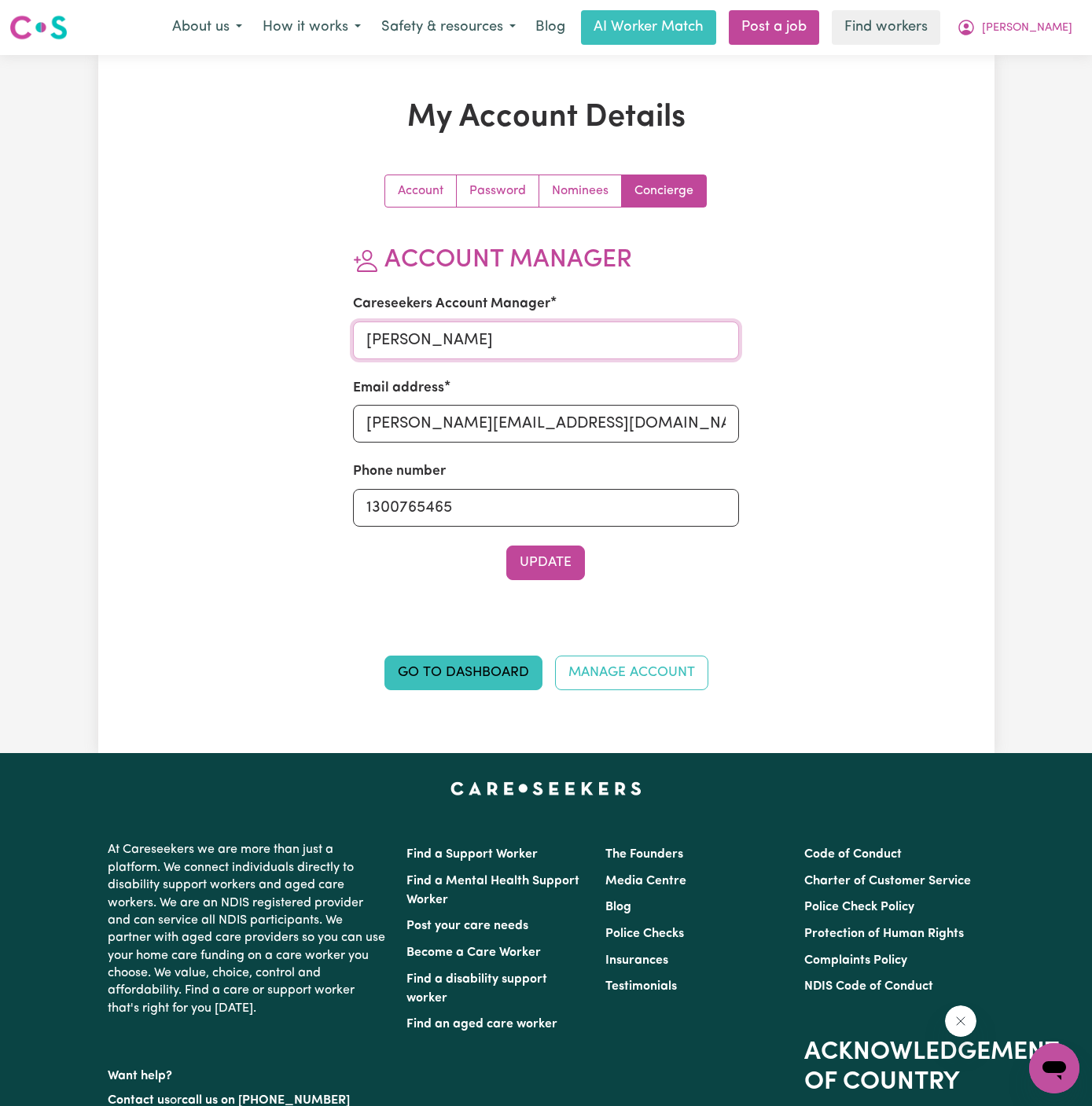
click at [582, 344] on input "[PERSON_NAME]" at bounding box center [546, 340] width 386 height 38
type input "[PERSON_NAME]"
click at [572, 409] on input "[PERSON_NAME][EMAIL_ADDRESS][DOMAIN_NAME]" at bounding box center [546, 423] width 386 height 38
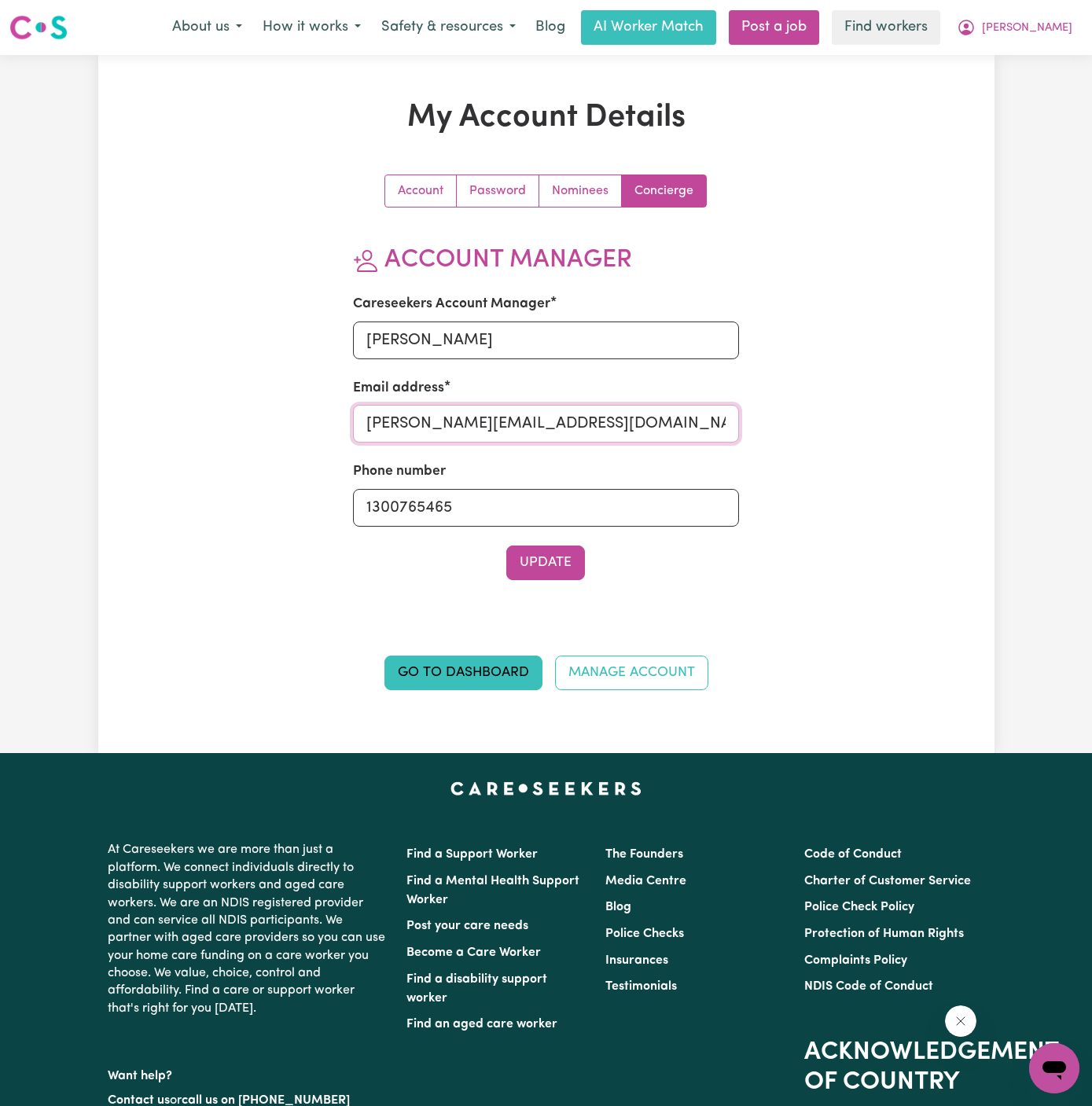
click at [572, 409] on input "[PERSON_NAME][EMAIL_ADDRESS][DOMAIN_NAME]" at bounding box center [546, 423] width 386 height 38
type input "[PERSON_NAME][EMAIL_ADDRESS][DOMAIN_NAME]"
click at [574, 580] on div "Account Password Nominees Concierge Account Manager Careseekers Account Manager…" at bounding box center [546, 390] width 386 height 431
click at [561, 556] on button "Update" at bounding box center [546, 562] width 79 height 34
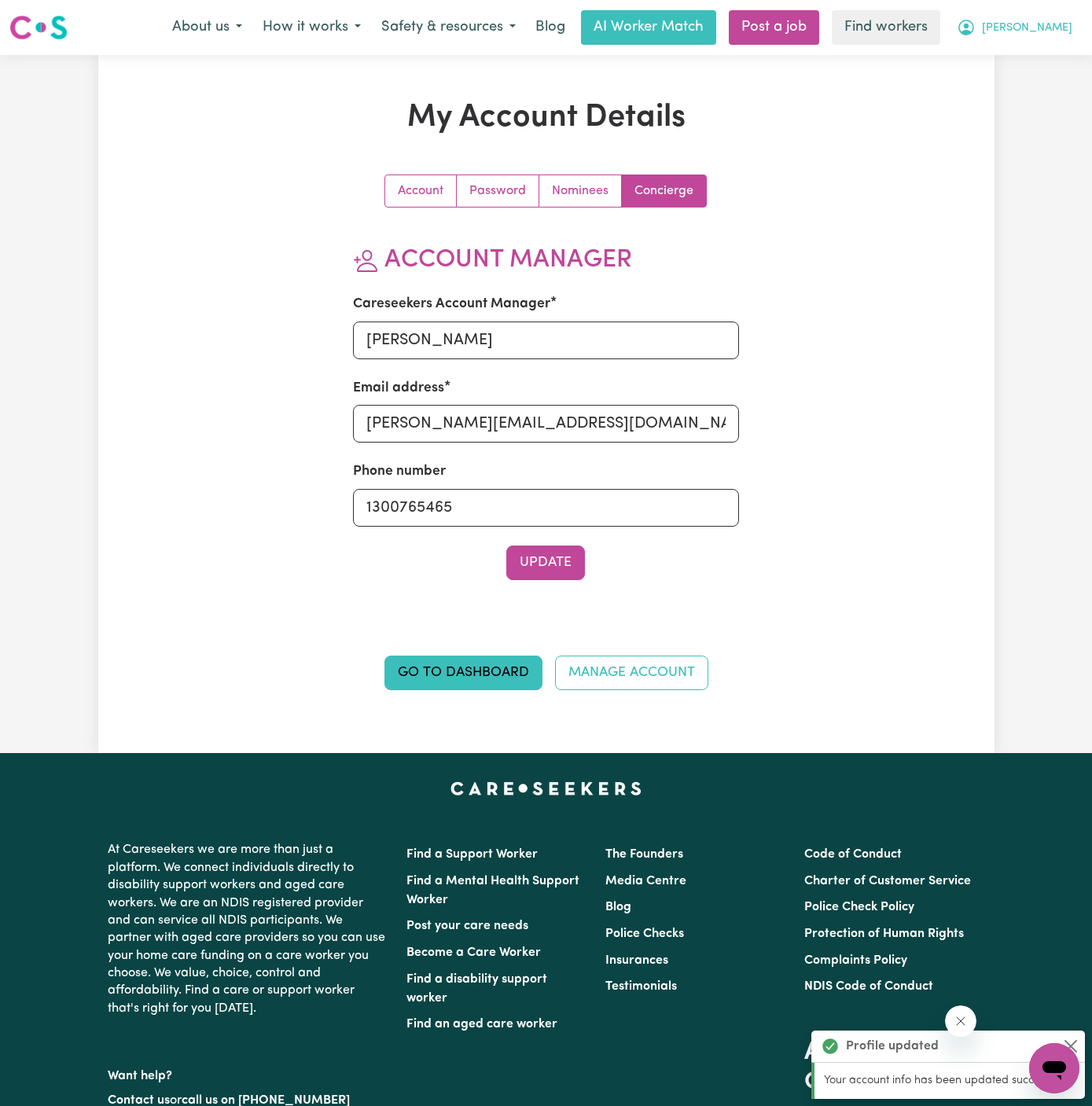
click at [1067, 28] on span "[PERSON_NAME]" at bounding box center [1027, 28] width 91 height 18
click at [1067, 45] on div "My Dashboard Logout" at bounding box center [1020, 75] width 126 height 60
click at [1038, 62] on link "My Dashboard" at bounding box center [1020, 61] width 124 height 30
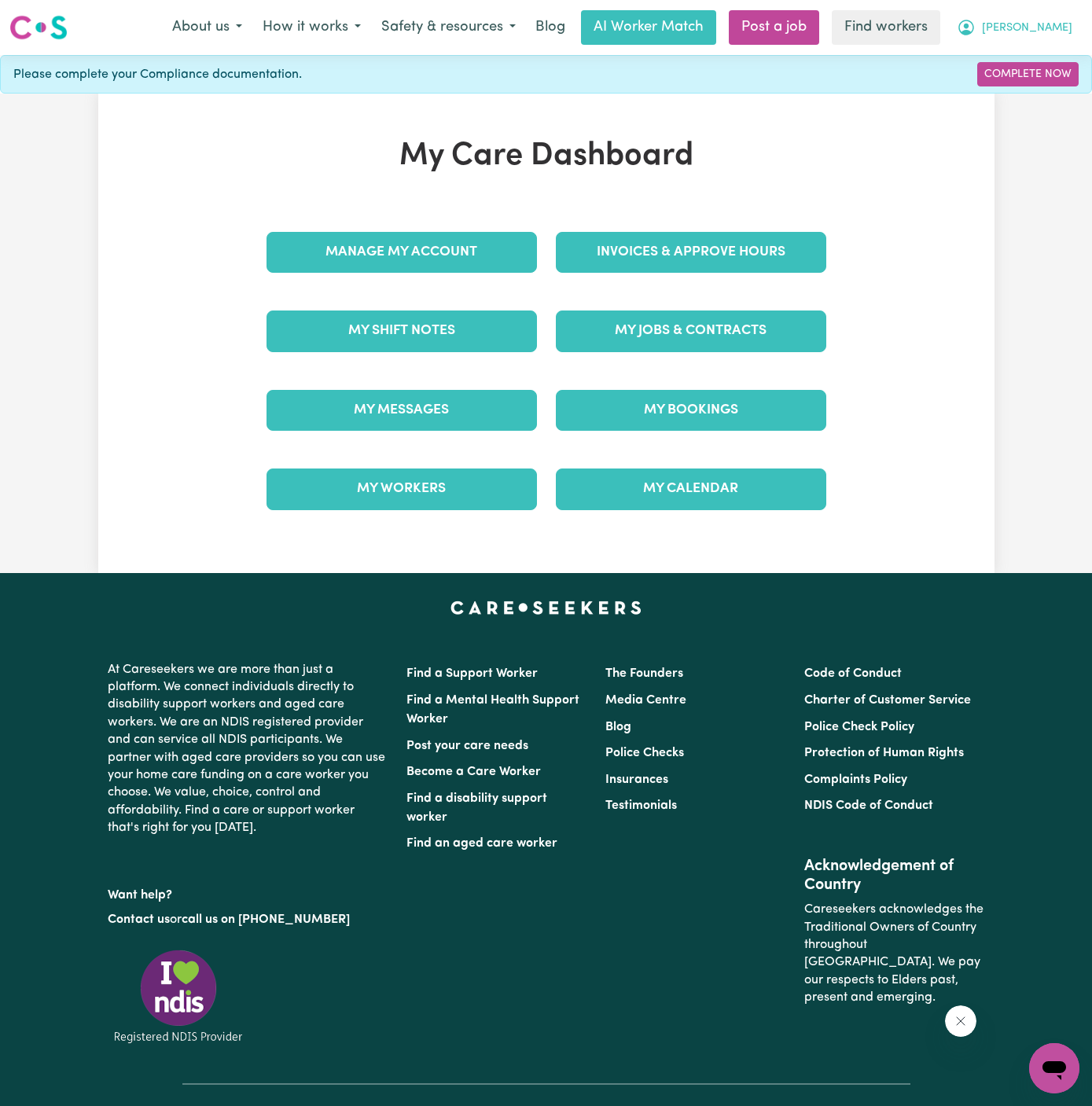
click at [1055, 31] on span "[PERSON_NAME]" at bounding box center [1027, 28] width 91 height 18
click at [1051, 91] on link "Logout" at bounding box center [1020, 90] width 124 height 30
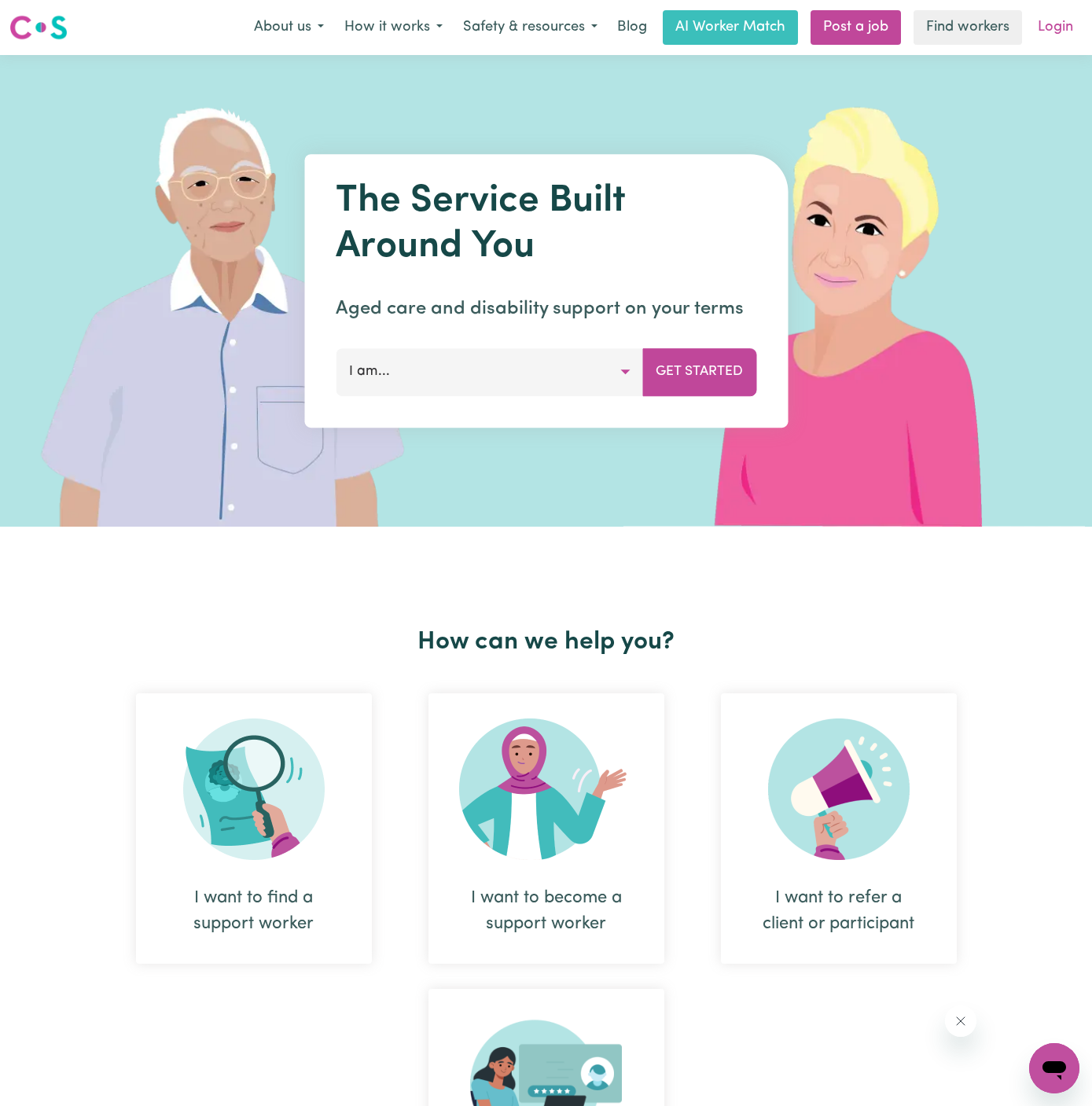
click at [1064, 34] on link "Login" at bounding box center [1055, 27] width 54 height 34
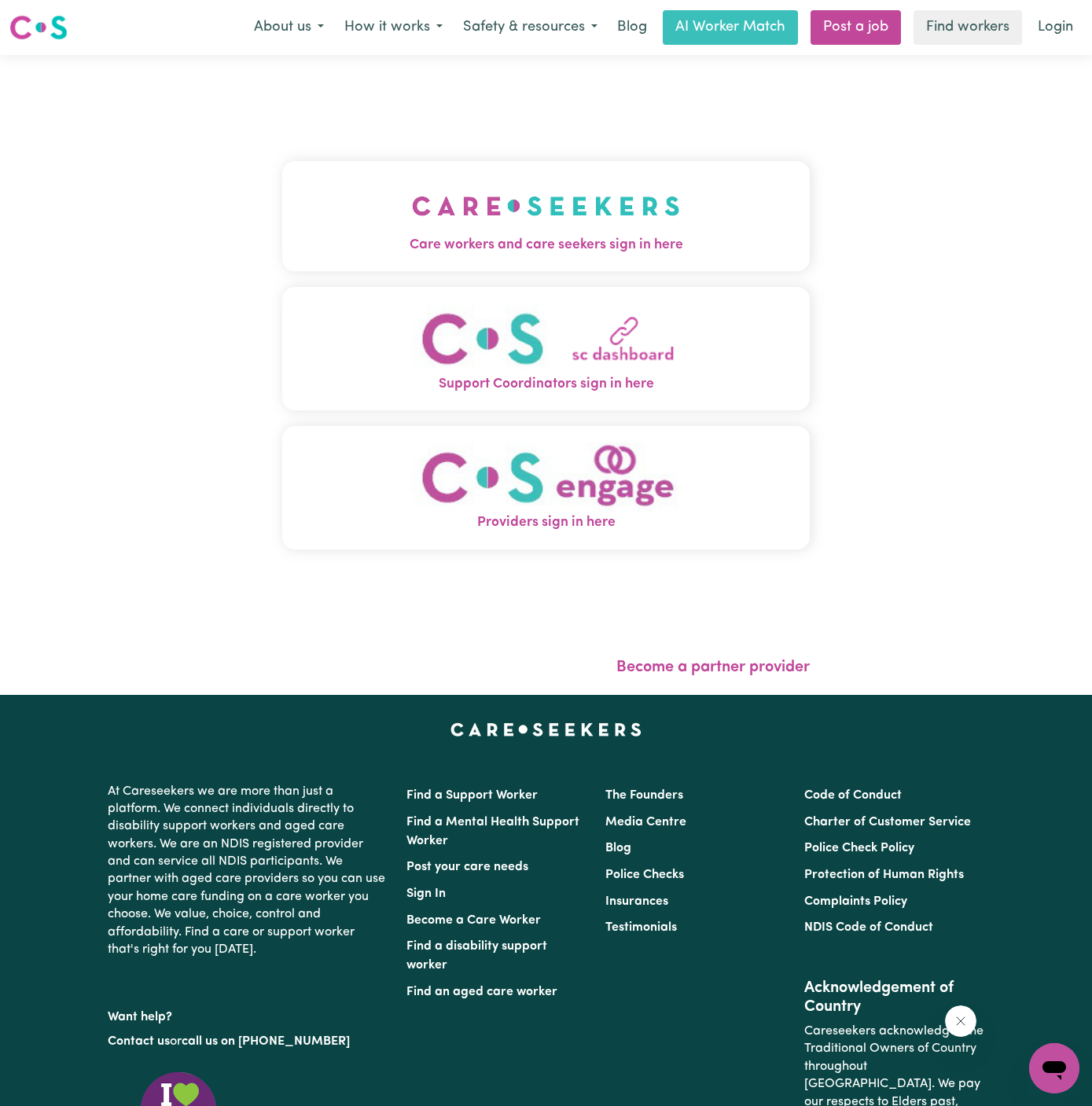
click at [538, 223] on img "Care workers and care seekers sign in here" at bounding box center [546, 205] width 268 height 58
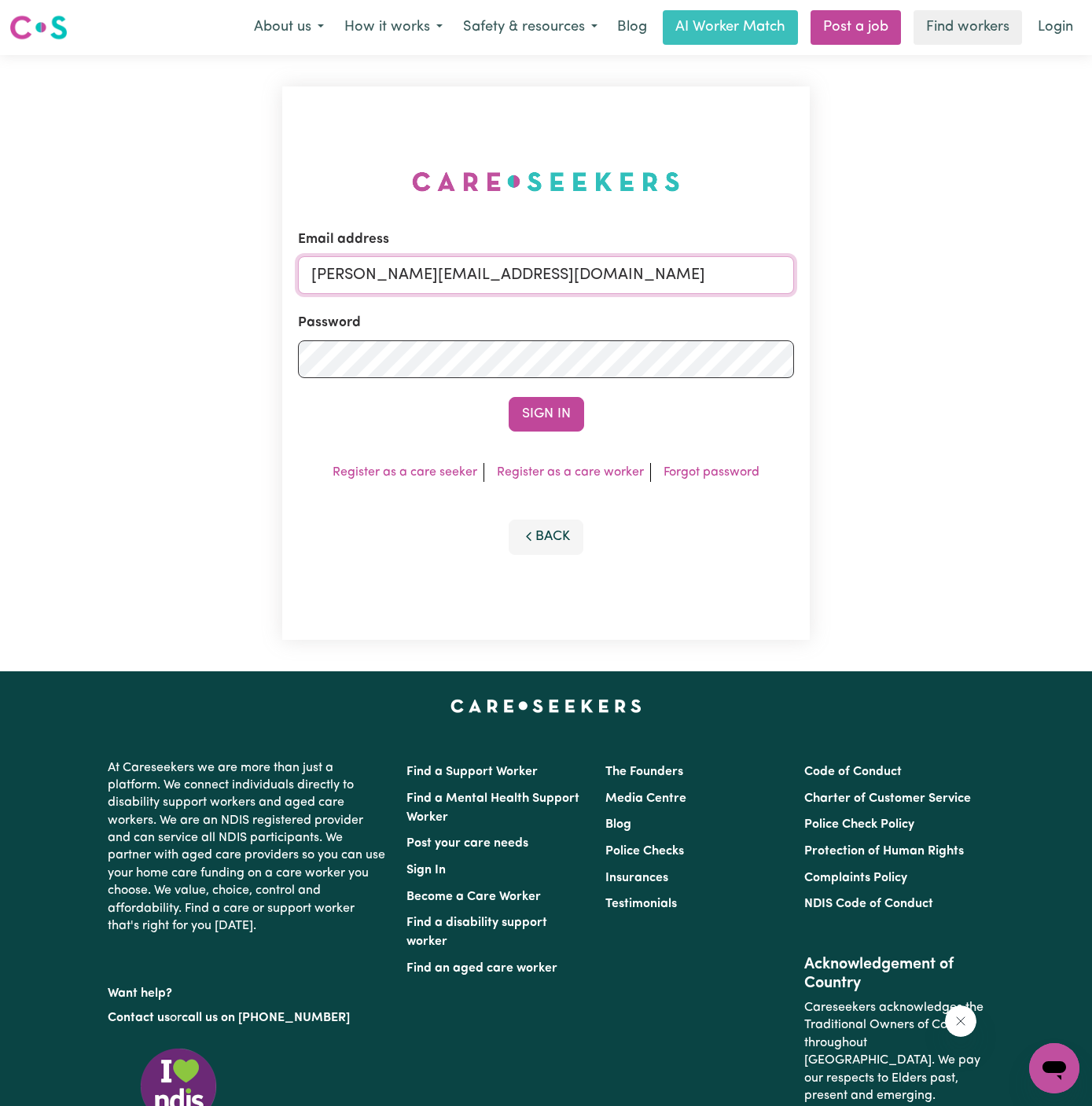
click at [640, 274] on input "[PERSON_NAME][EMAIL_ADDRESS][DOMAIN_NAME]" at bounding box center [546, 275] width 496 height 38
drag, startPoint x: 394, startPoint y: 281, endPoint x: 1253, endPoint y: 280, distance: 859.0
click at [1092, 280] on html "Menu About us How it works Safety & resources Blog AI Worker Match Post a job F…" at bounding box center [546, 674] width 1092 height 1347
type input "[EMAIL_ADDRESS][DOMAIN_NAME]"
click at [567, 390] on form "Email address [EMAIL_ADDRESS][GEOGRAPHIC_DATA][DOMAIN_NAME] Password Sign In" at bounding box center [546, 330] width 496 height 202
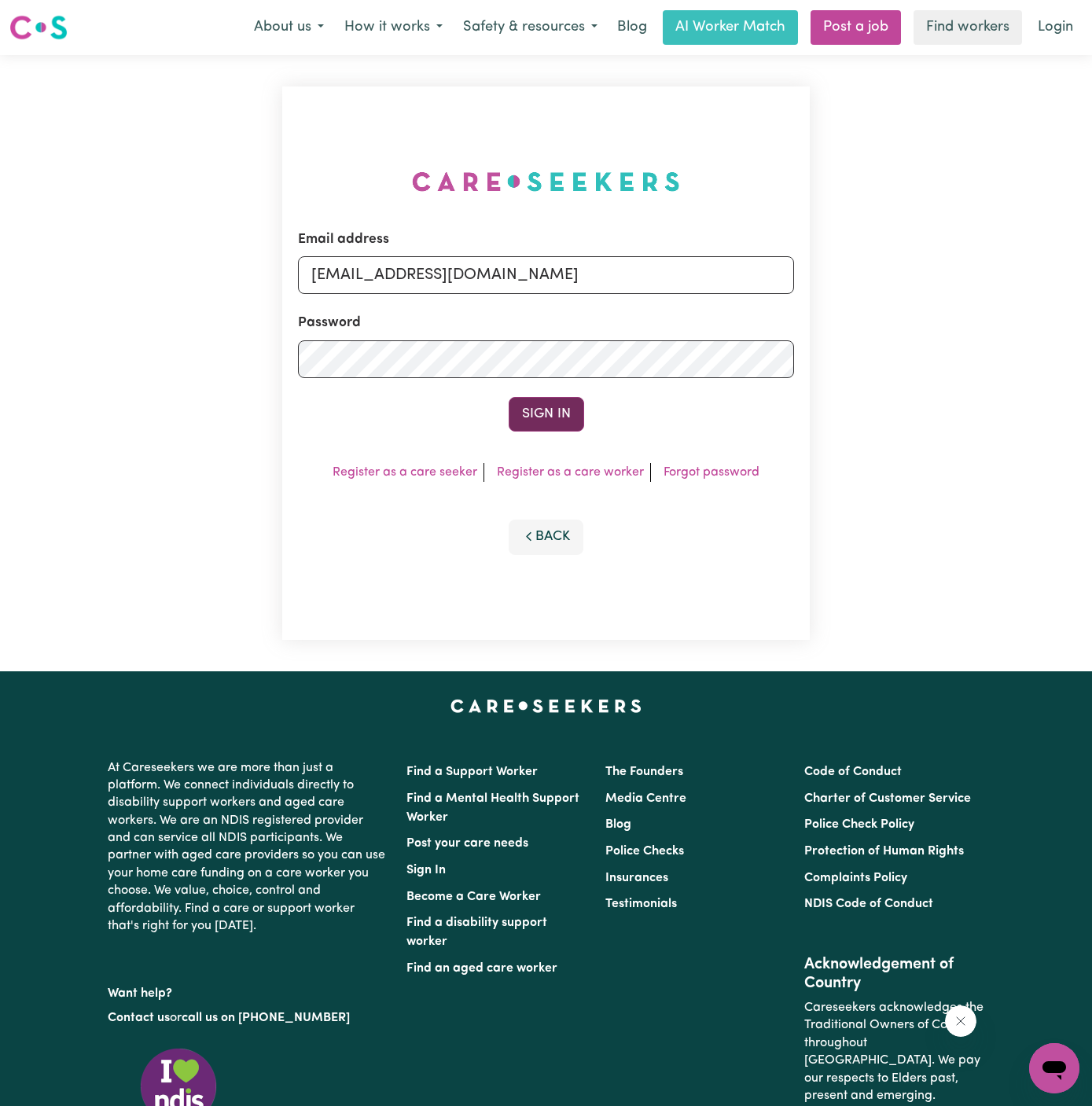
click at [556, 421] on button "Sign In" at bounding box center [546, 414] width 75 height 34
